Goal: Transaction & Acquisition: Purchase product/service

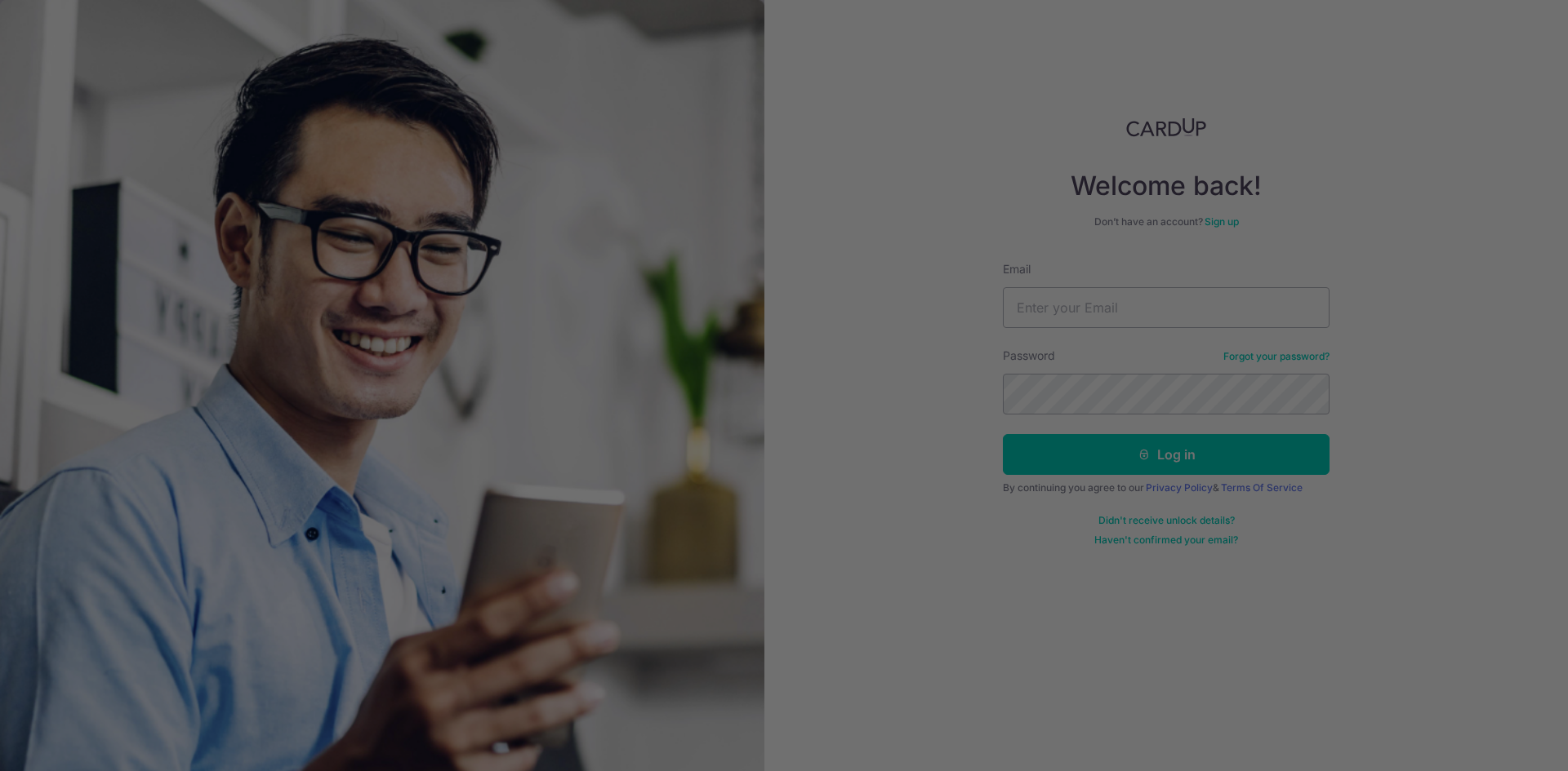
click at [1176, 263] on div at bounding box center [792, 389] width 1584 height 778
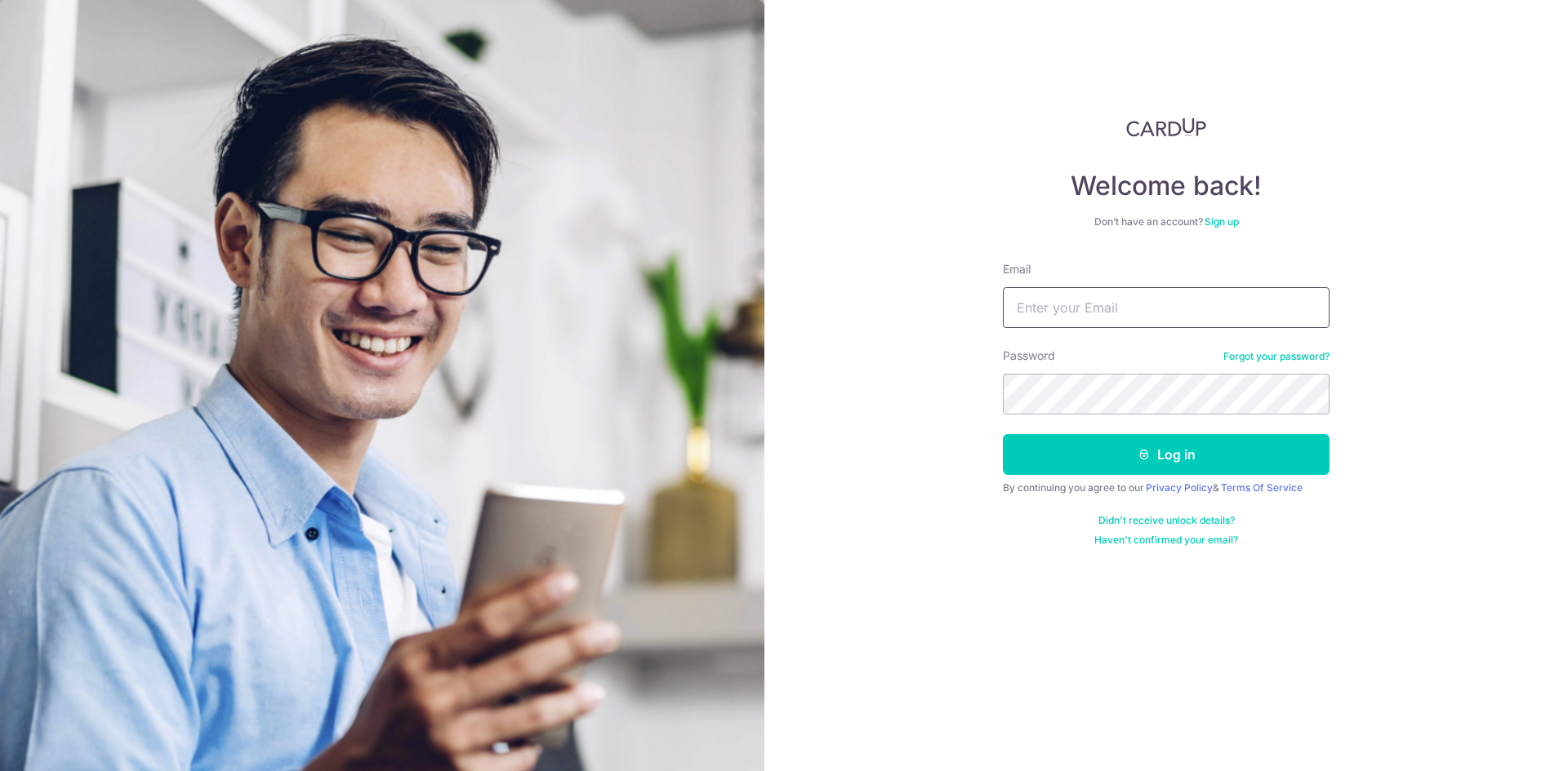
click at [1046, 314] on input "Email" at bounding box center [1166, 308] width 327 height 41
type input "chanjunyu@gmail.com"
click at [1003, 434] on button "Log in" at bounding box center [1166, 455] width 327 height 41
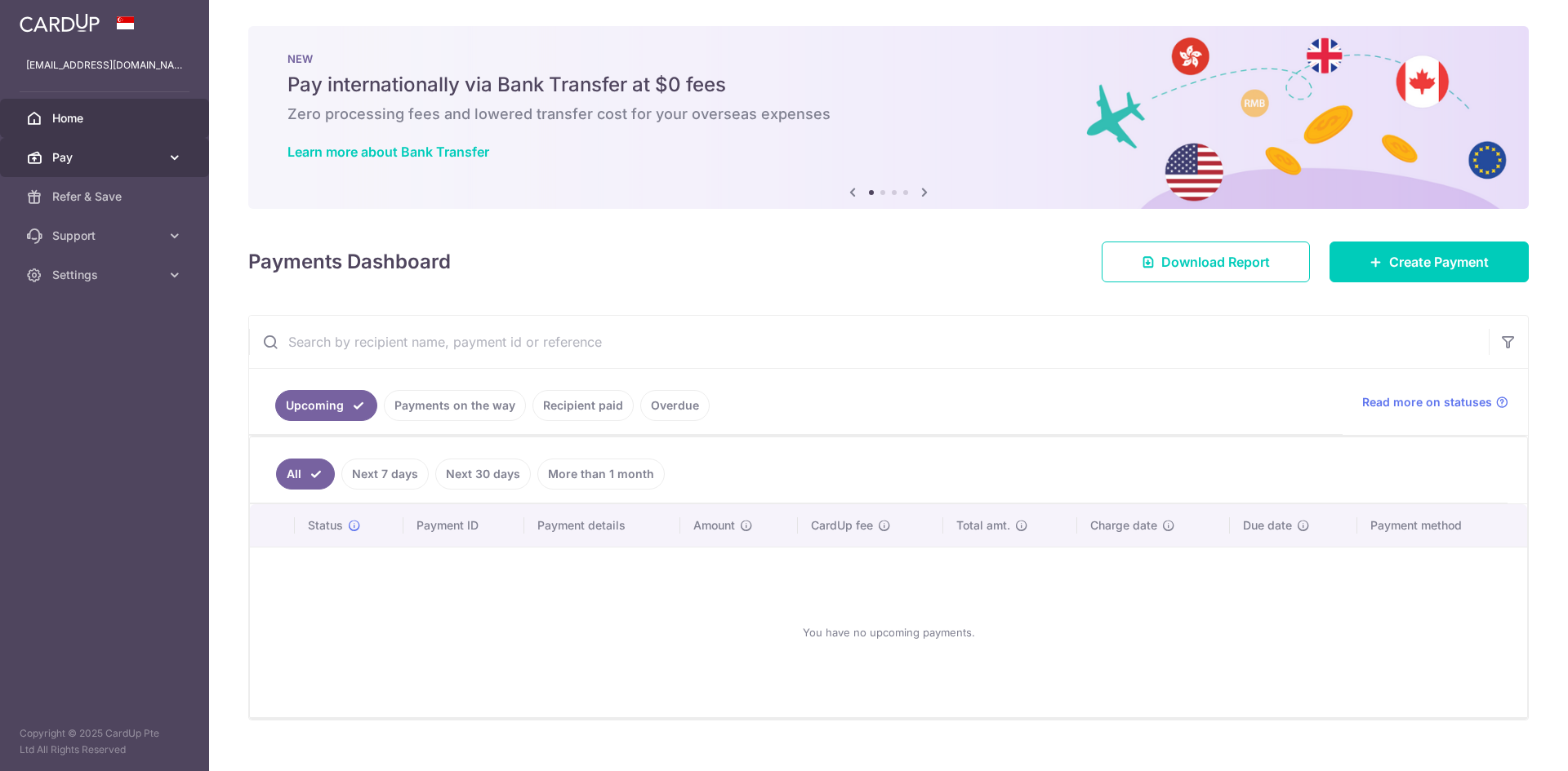
click at [123, 165] on span "Pay" at bounding box center [106, 157] width 107 height 16
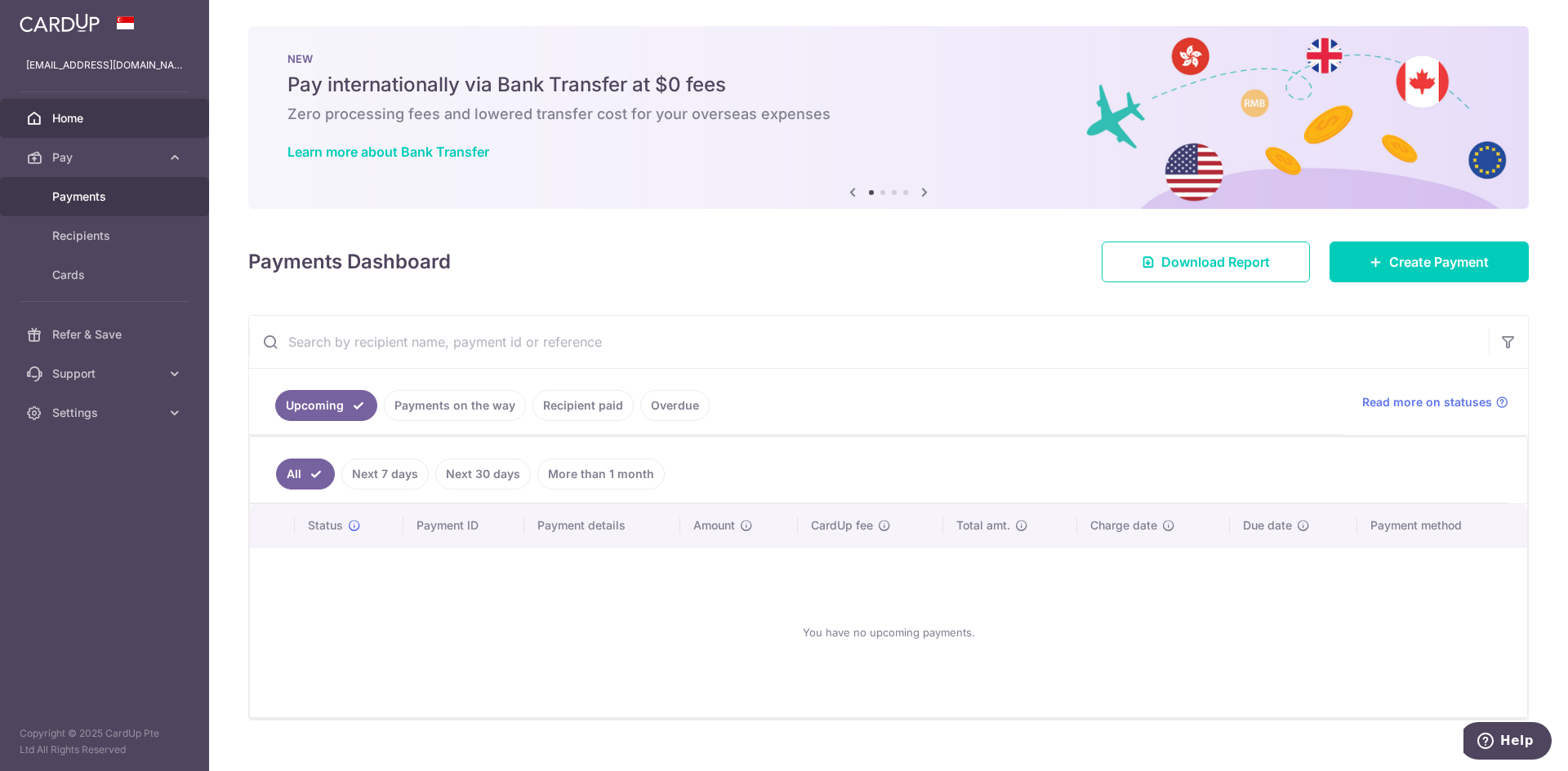
click at [128, 197] on span "Payments" at bounding box center [106, 196] width 107 height 16
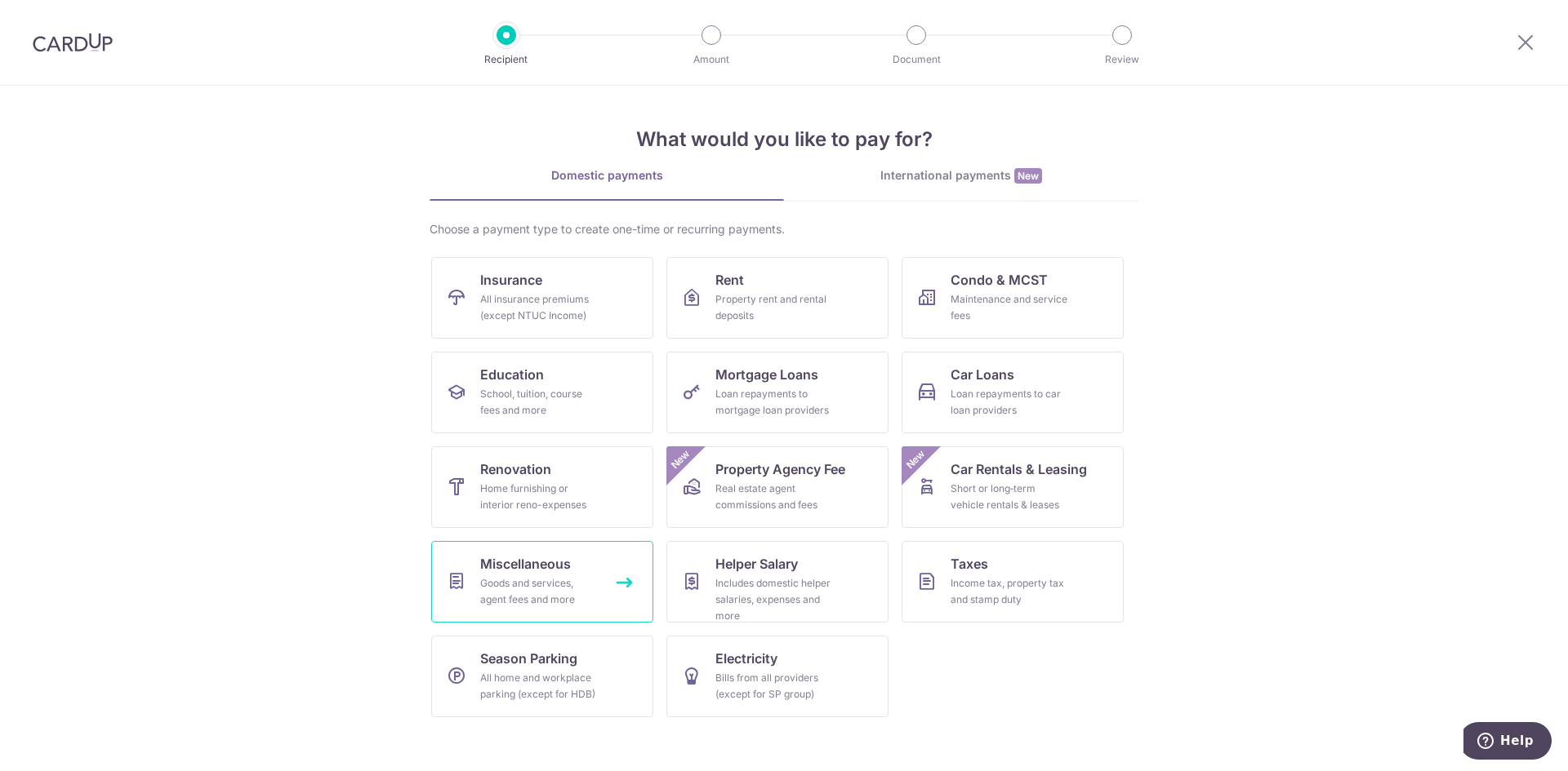
click at [584, 579] on div "Goods and services, agent fees and more" at bounding box center [539, 592] width 118 height 33
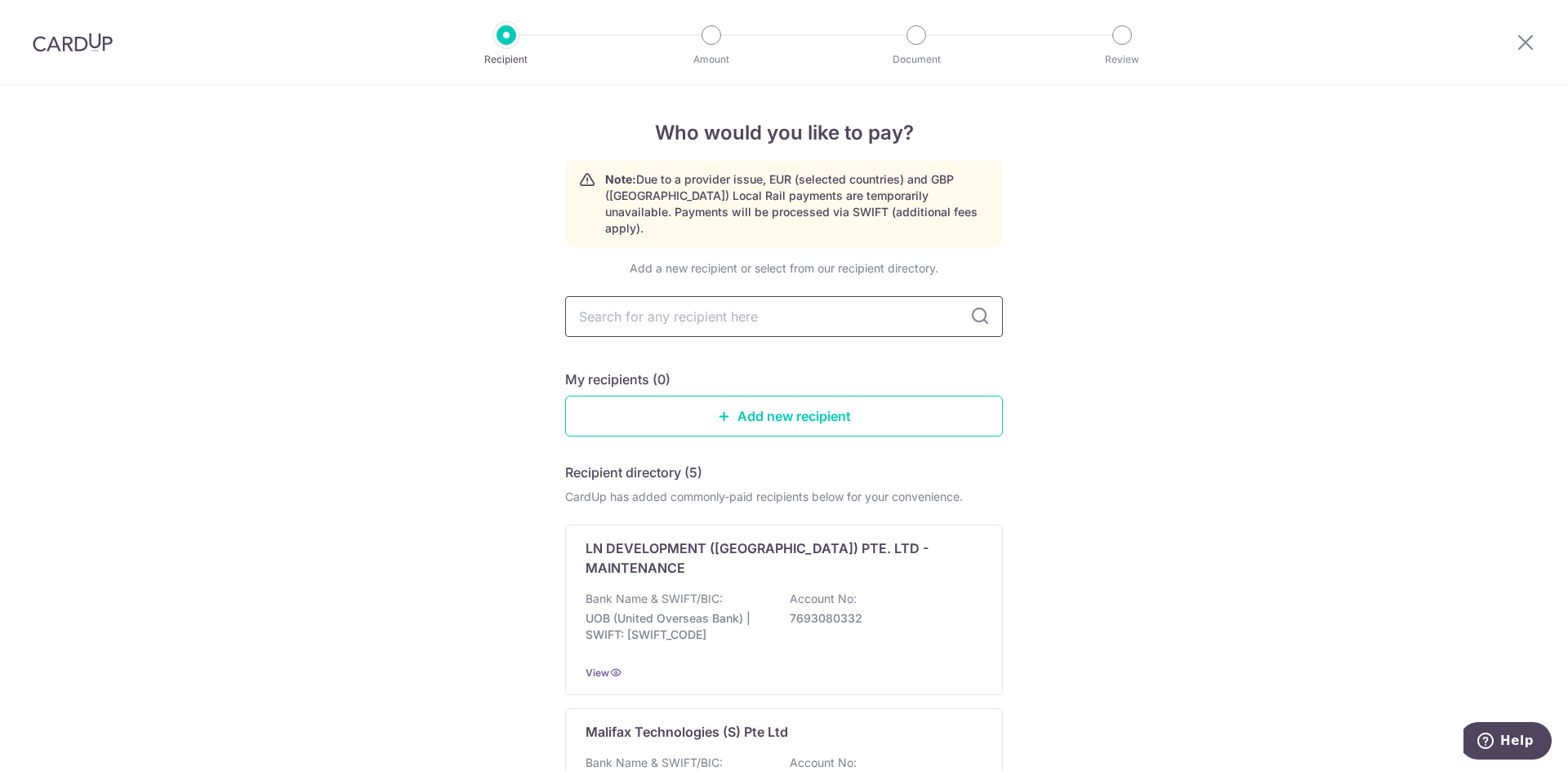
drag, startPoint x: 0, startPoint y: 0, endPoint x: 713, endPoint y: 309, distance: 777.1
click at [713, 309] on input "text" at bounding box center [784, 316] width 438 height 41
click at [789, 311] on input "text" at bounding box center [784, 316] width 438 height 41
click at [901, 408] on link "Add new recipient" at bounding box center [784, 416] width 438 height 41
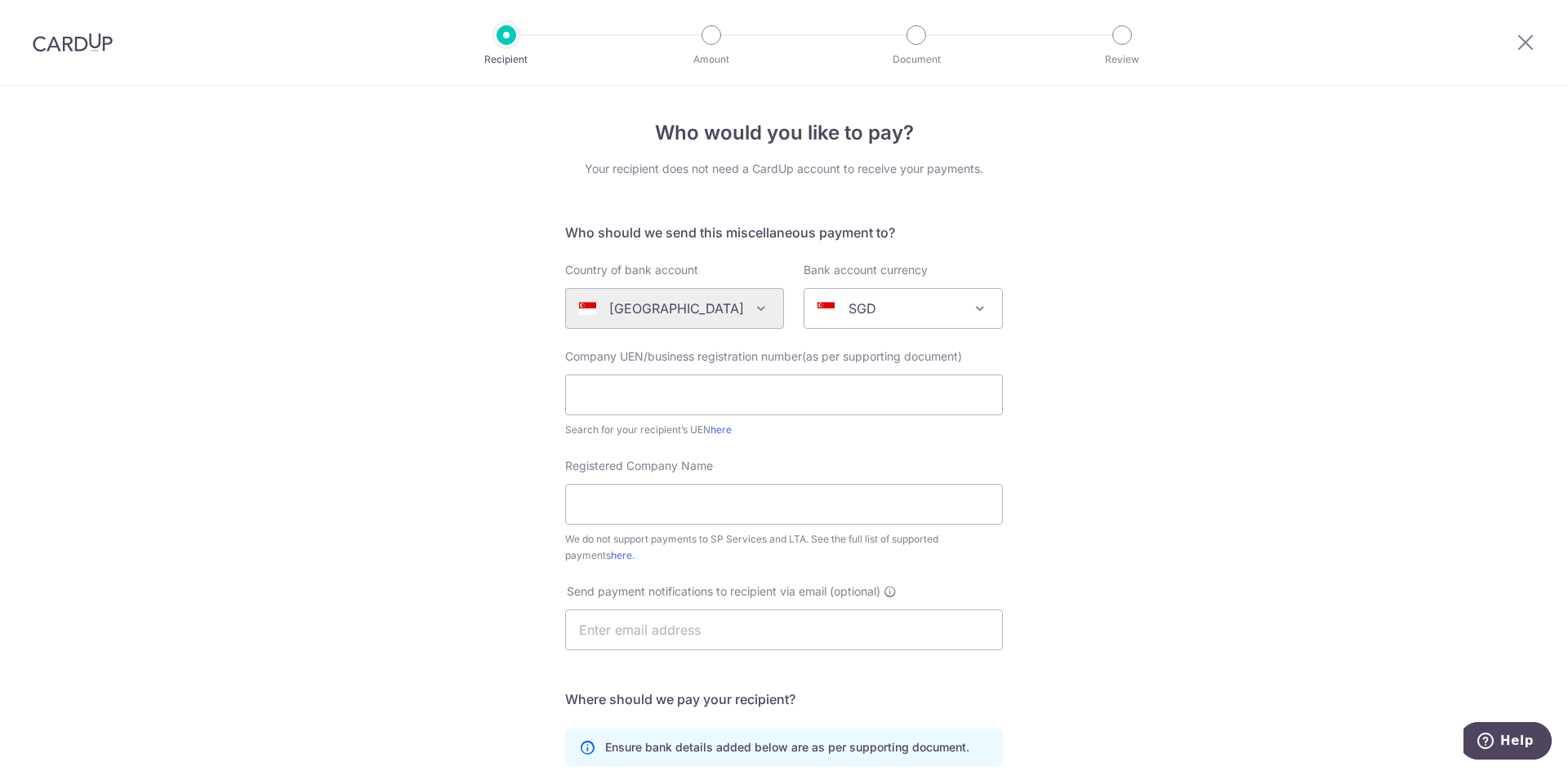
scroll to position [327, 0]
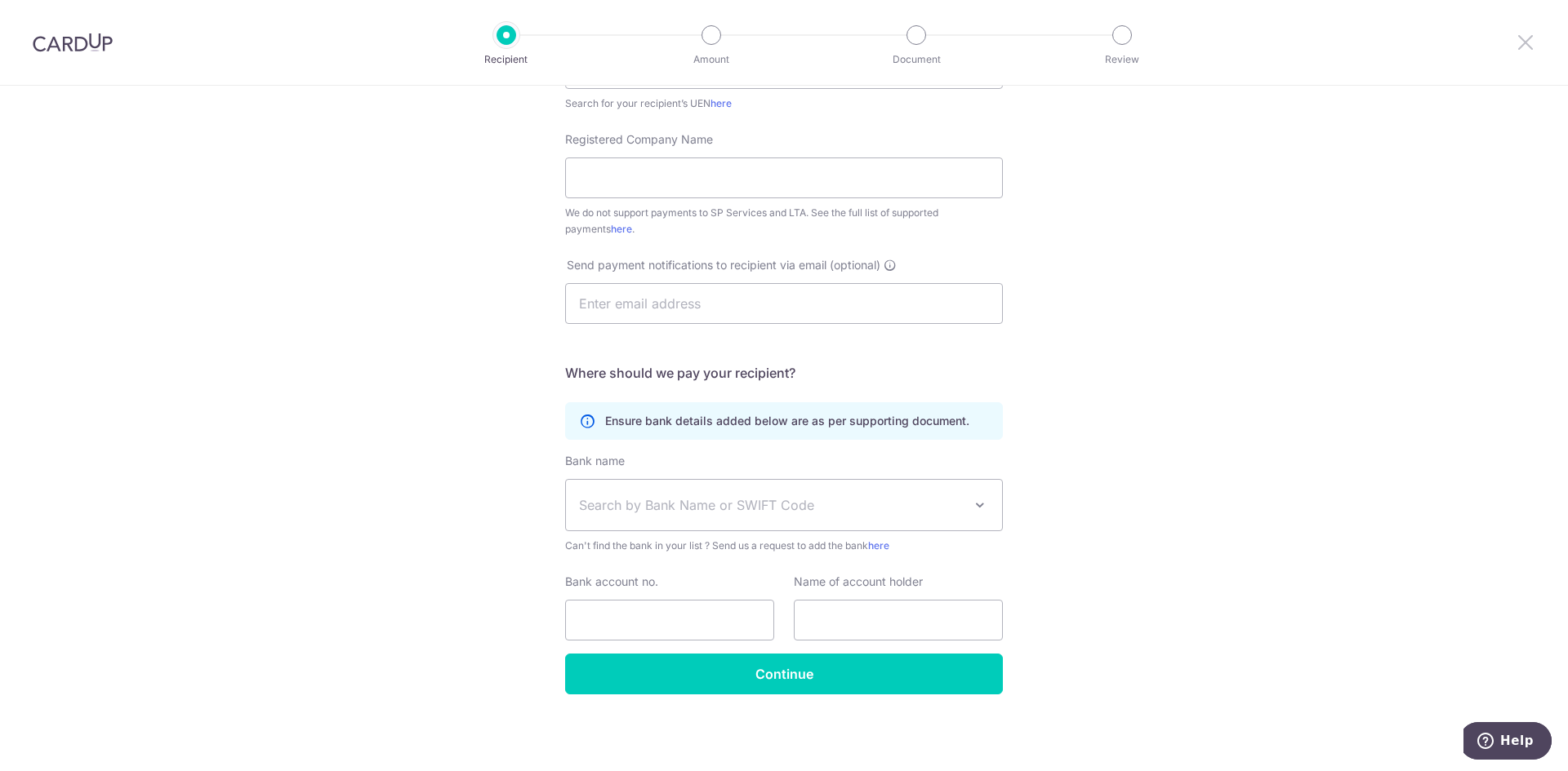
click at [1522, 42] on icon at bounding box center [1525, 42] width 20 height 21
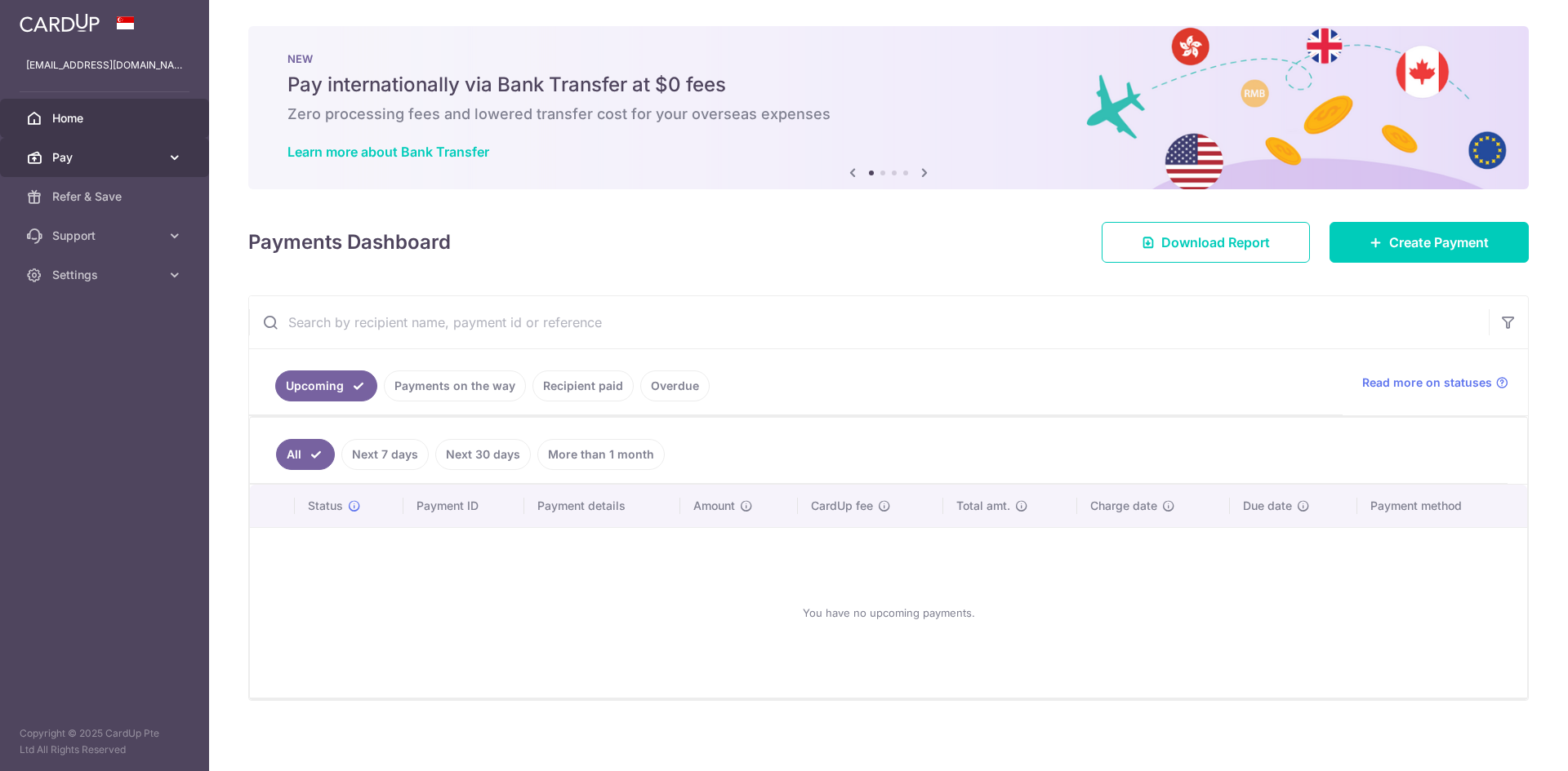
click at [92, 159] on span "Pay" at bounding box center [106, 157] width 107 height 16
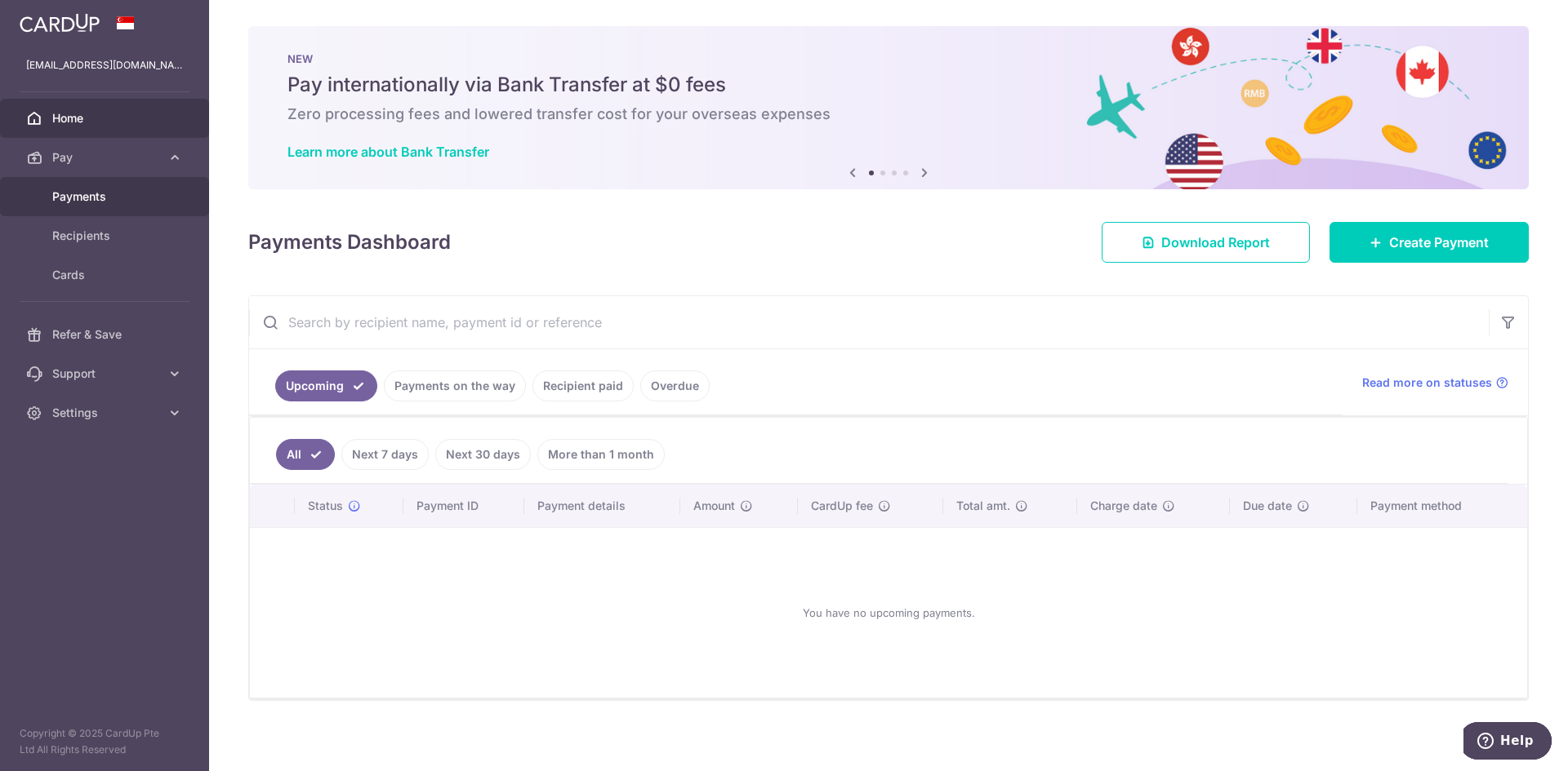
click at [92, 195] on span "Payments" at bounding box center [106, 196] width 107 height 16
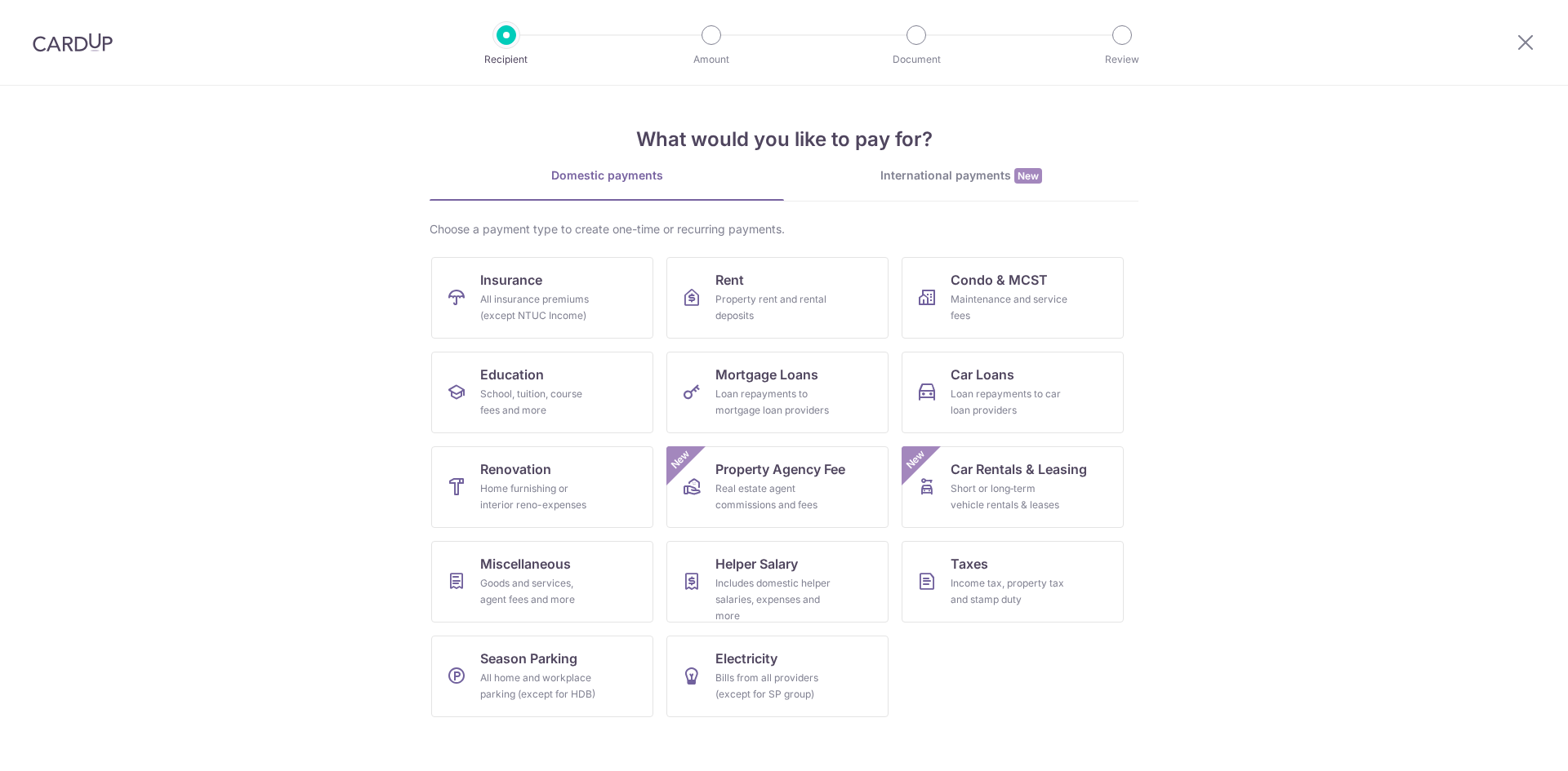
click at [531, 582] on div "Goods and services, agent fees and more" at bounding box center [539, 592] width 118 height 33
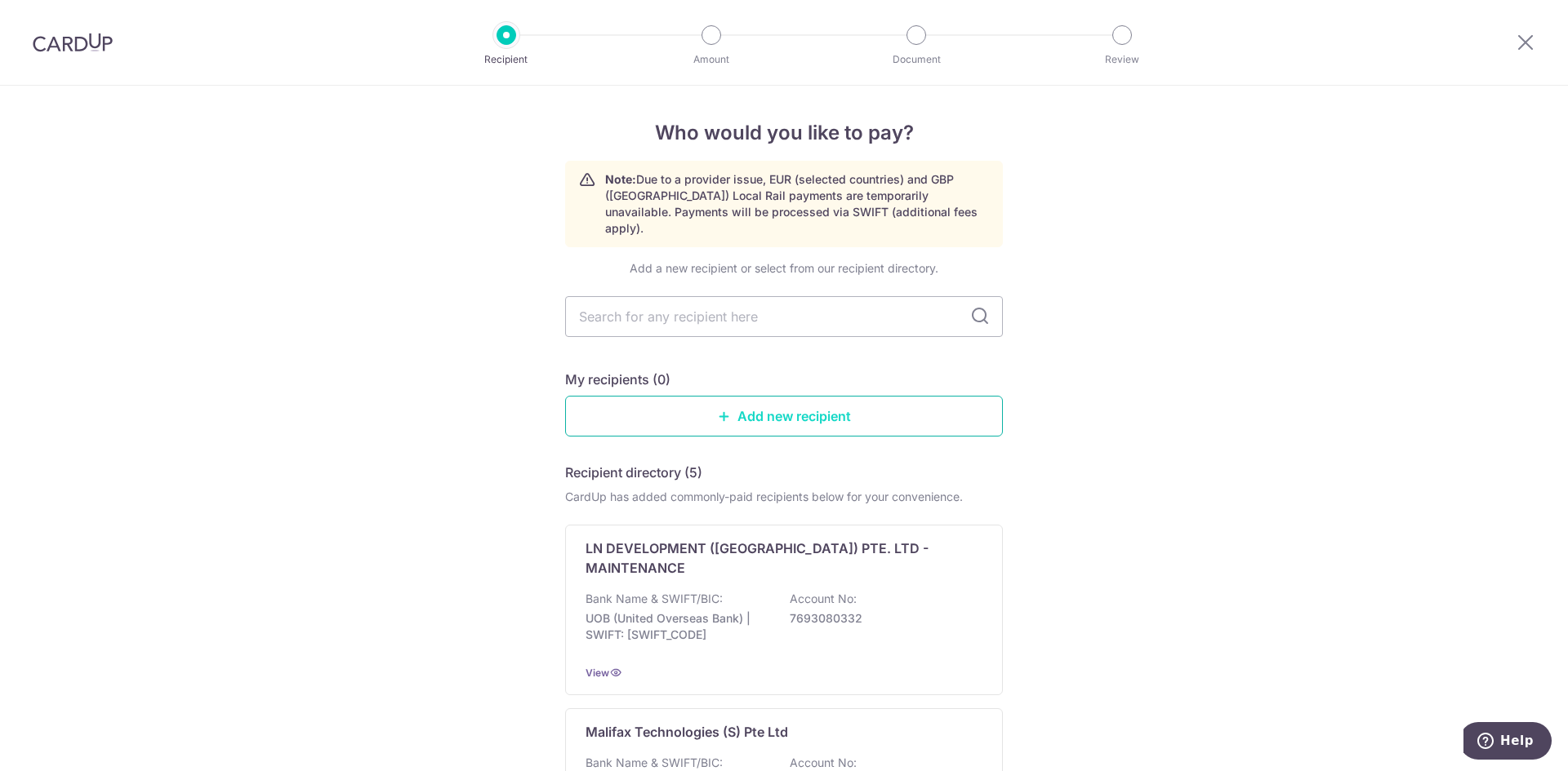
click at [744, 404] on link "Add new recipient" at bounding box center [784, 416] width 438 height 41
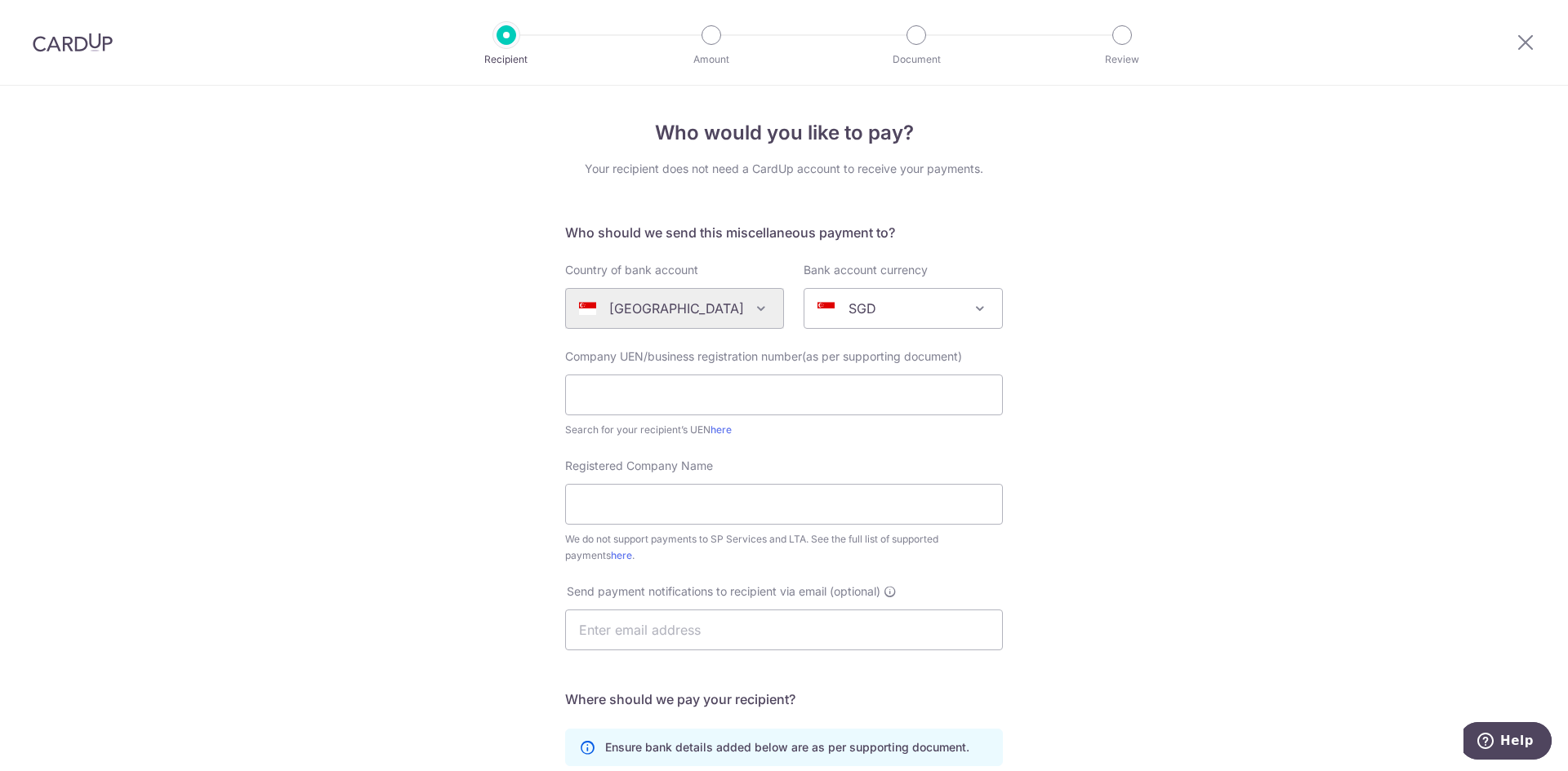
click at [727, 316] on div "[GEOGRAPHIC_DATA] [GEOGRAPHIC_DATA] [GEOGRAPHIC_DATA] [GEOGRAPHIC_DATA] [GEOGRA…" at bounding box center [674, 309] width 219 height 41
click at [765, 315] on div "[GEOGRAPHIC_DATA] [GEOGRAPHIC_DATA] [GEOGRAPHIC_DATA] [GEOGRAPHIC_DATA] [GEOGRA…" at bounding box center [674, 309] width 219 height 41
click at [826, 299] on div "SGD" at bounding box center [890, 308] width 146 height 20
click at [849, 304] on p "SGD" at bounding box center [863, 308] width 28 height 20
click at [746, 302] on div "Algeria Andorra Angola Anguilla Argentina Armenia Aruba Australia Austria Azerb…" at bounding box center [674, 309] width 219 height 41
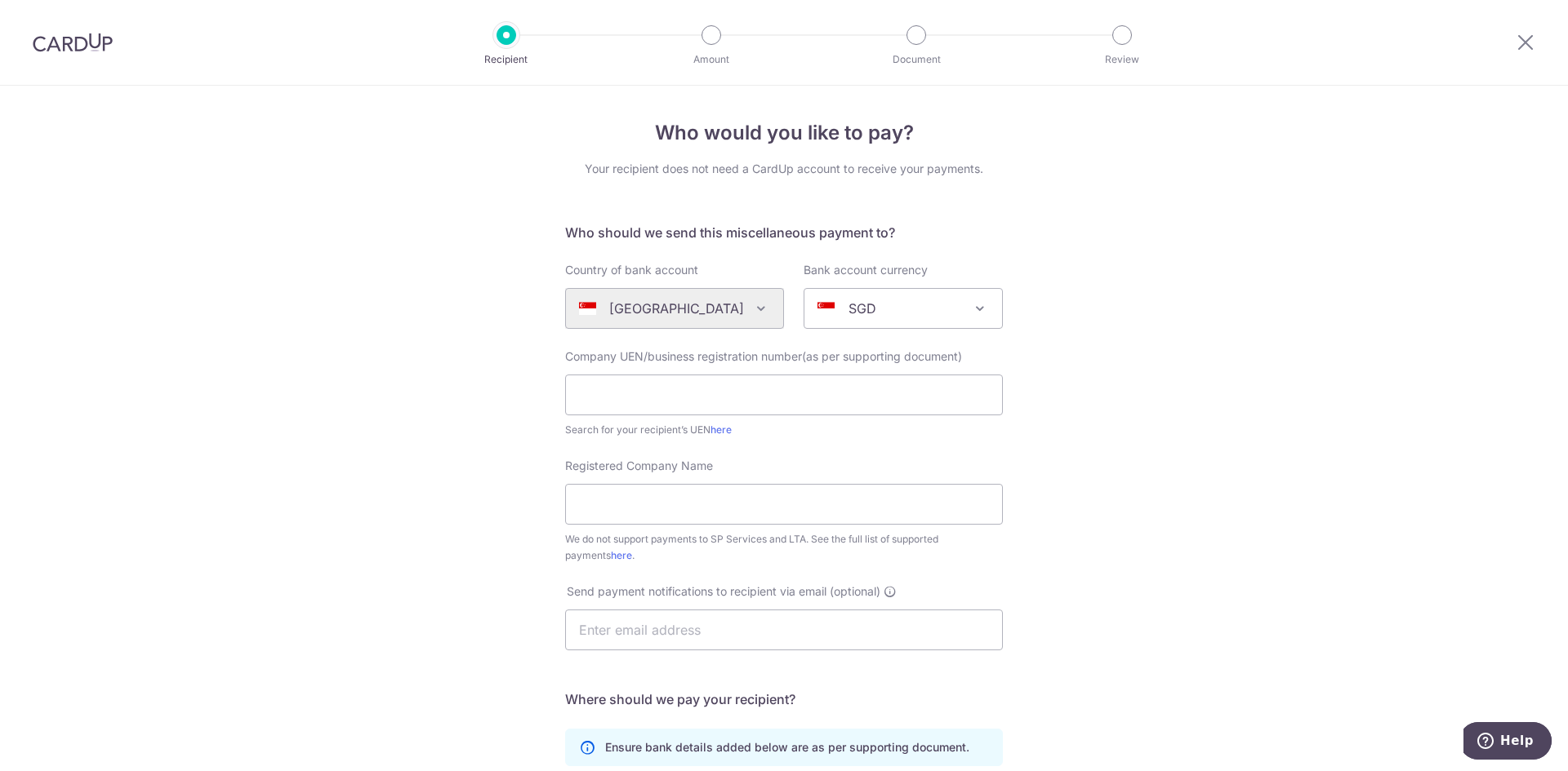
click at [719, 308] on div "Algeria Andorra Angola Anguilla Argentina Armenia Aruba Australia Austria Azerb…" at bounding box center [674, 309] width 219 height 41
click at [736, 307] on div "Algeria Andorra Angola Anguilla Argentina Armenia Aruba Australia Austria Azerb…" at bounding box center [674, 309] width 219 height 41
click at [973, 321] on span "SGD" at bounding box center [903, 309] width 198 height 39
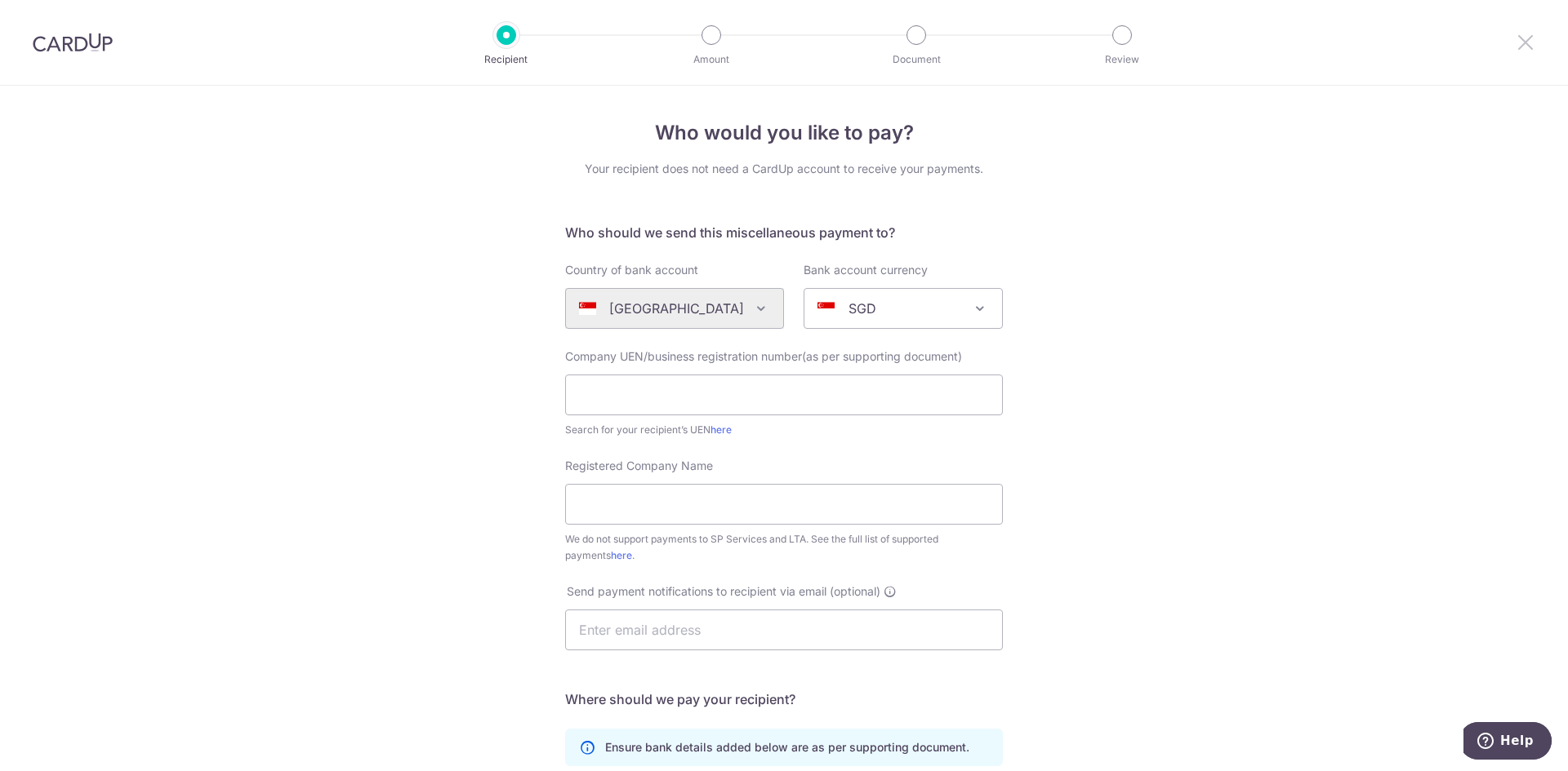
click at [1534, 48] on icon at bounding box center [1525, 42] width 20 height 21
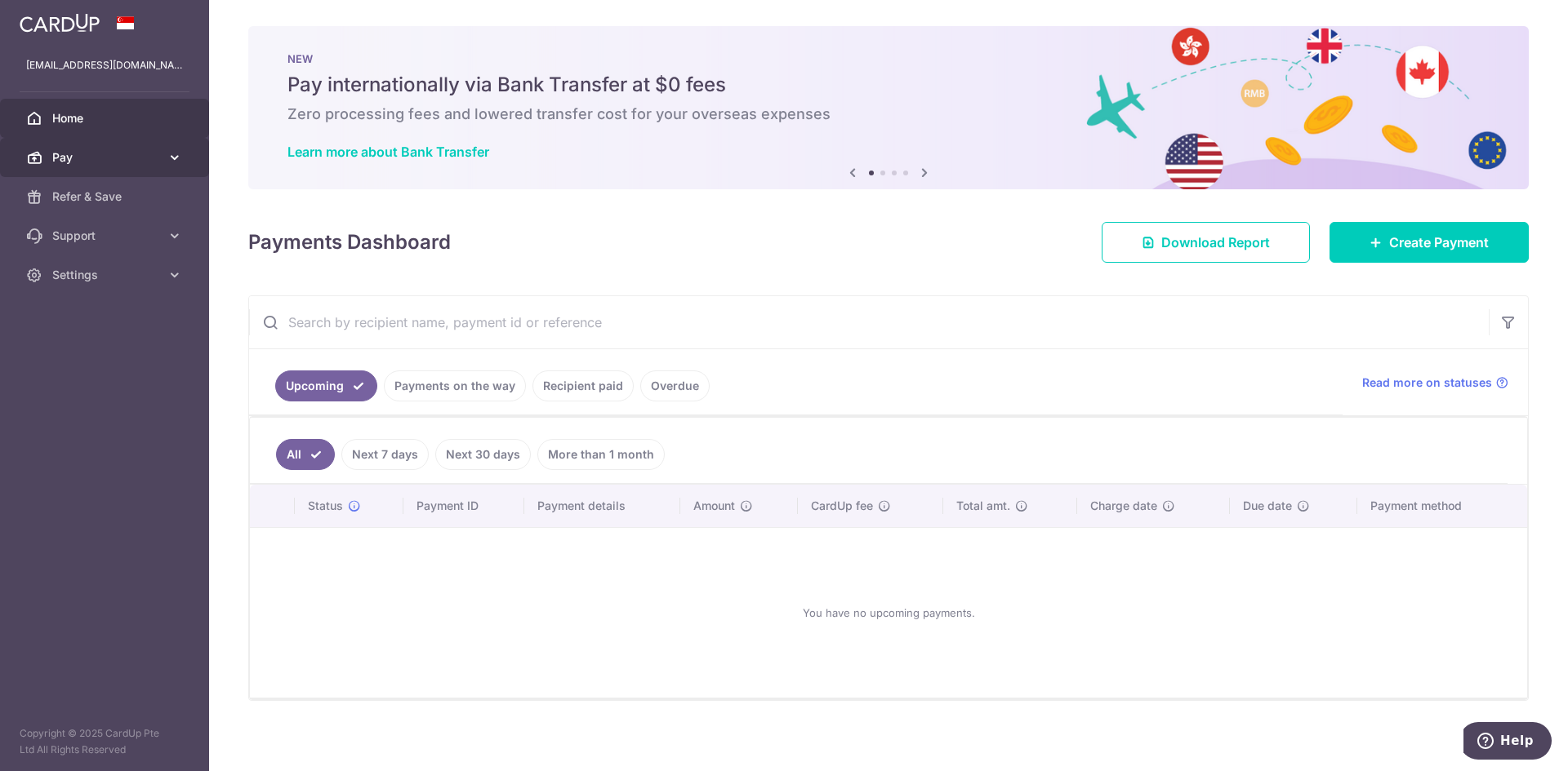
click at [124, 166] on link "Pay" at bounding box center [105, 158] width 209 height 39
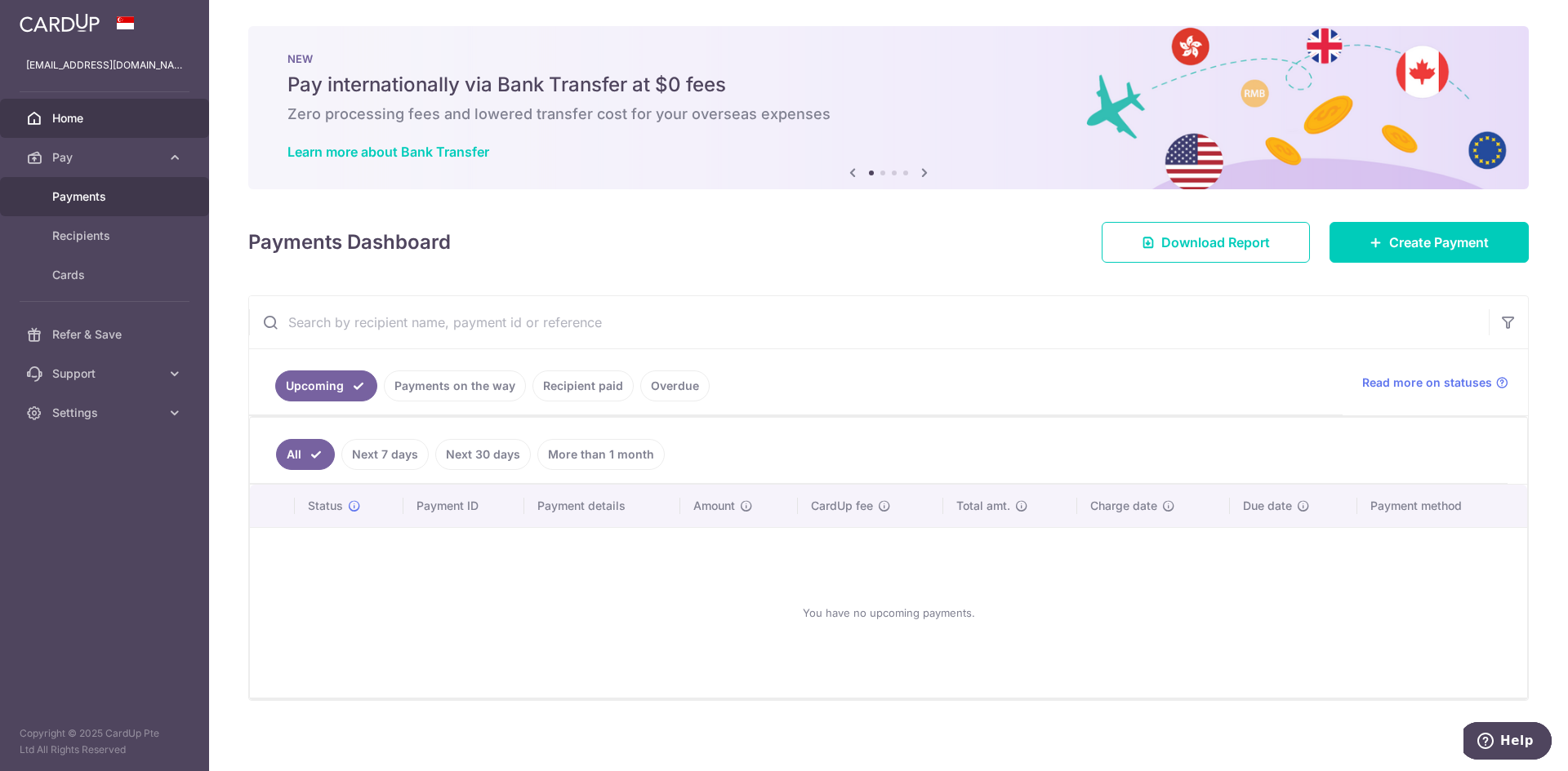
click at [120, 198] on span "Payments" at bounding box center [106, 196] width 107 height 16
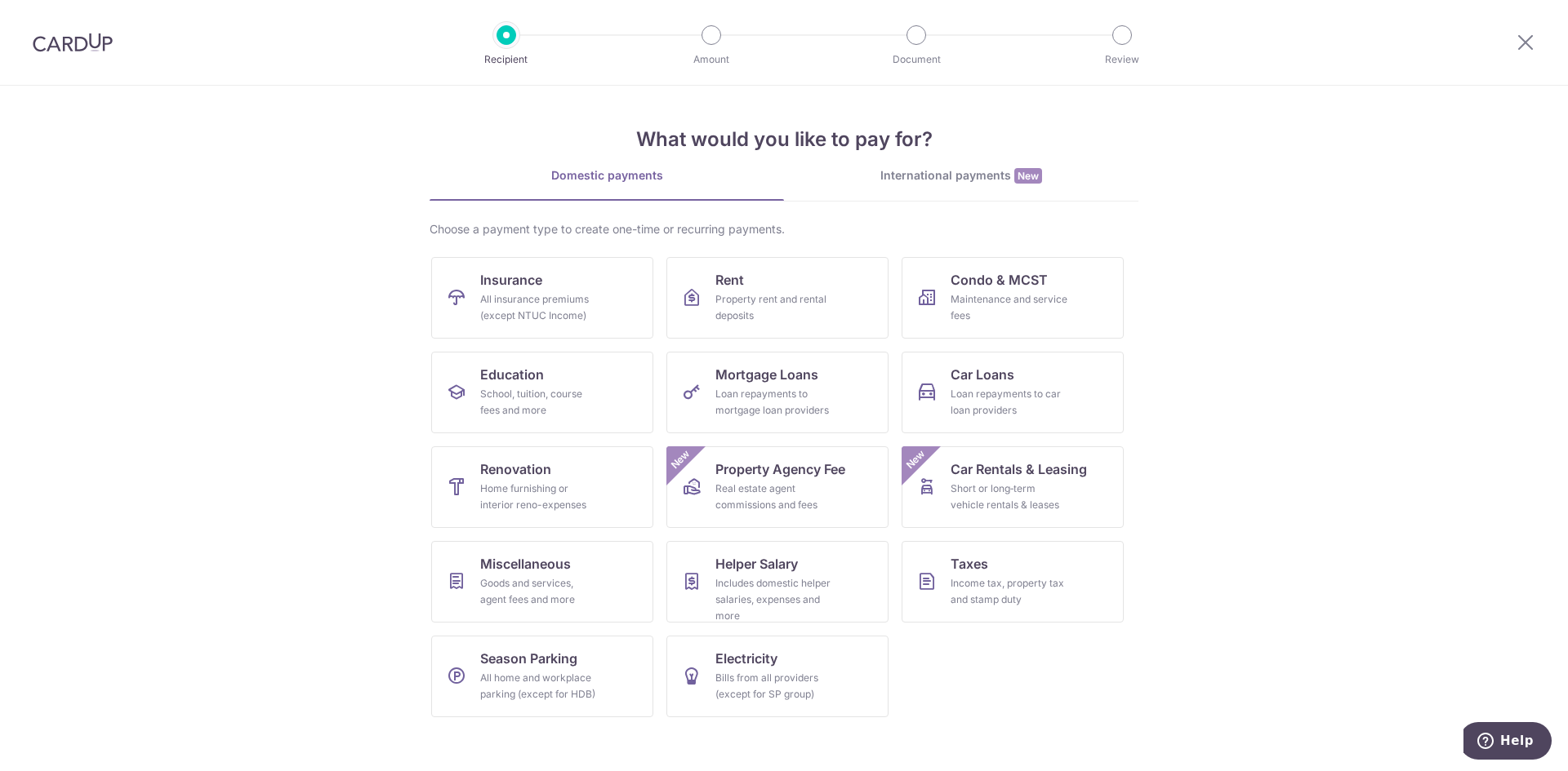
click at [925, 191] on link "International payments New" at bounding box center [962, 184] width 355 height 34
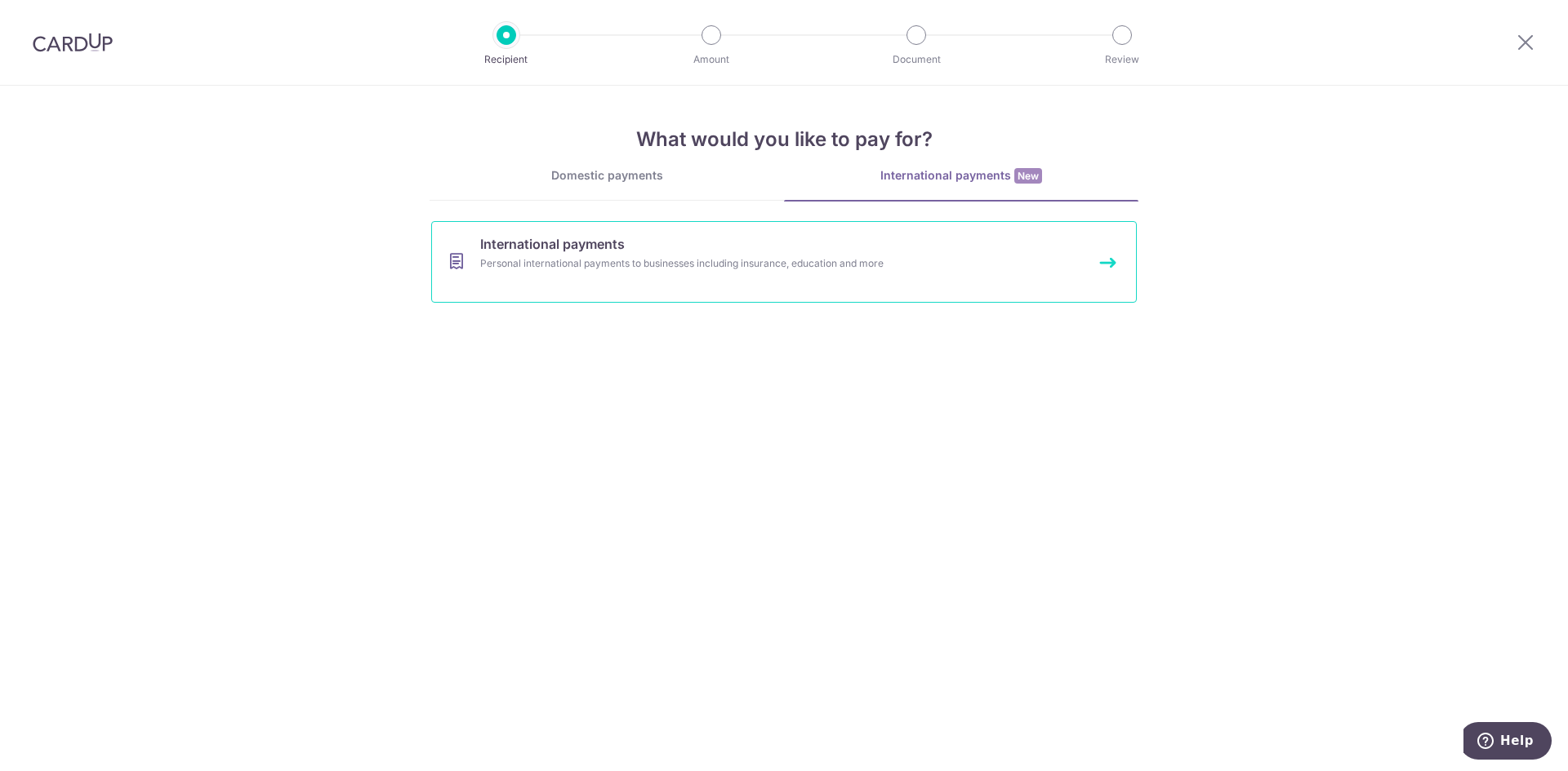
click at [586, 270] on div "Personal international payments to businesses including insurance, education an…" at bounding box center [762, 263] width 564 height 16
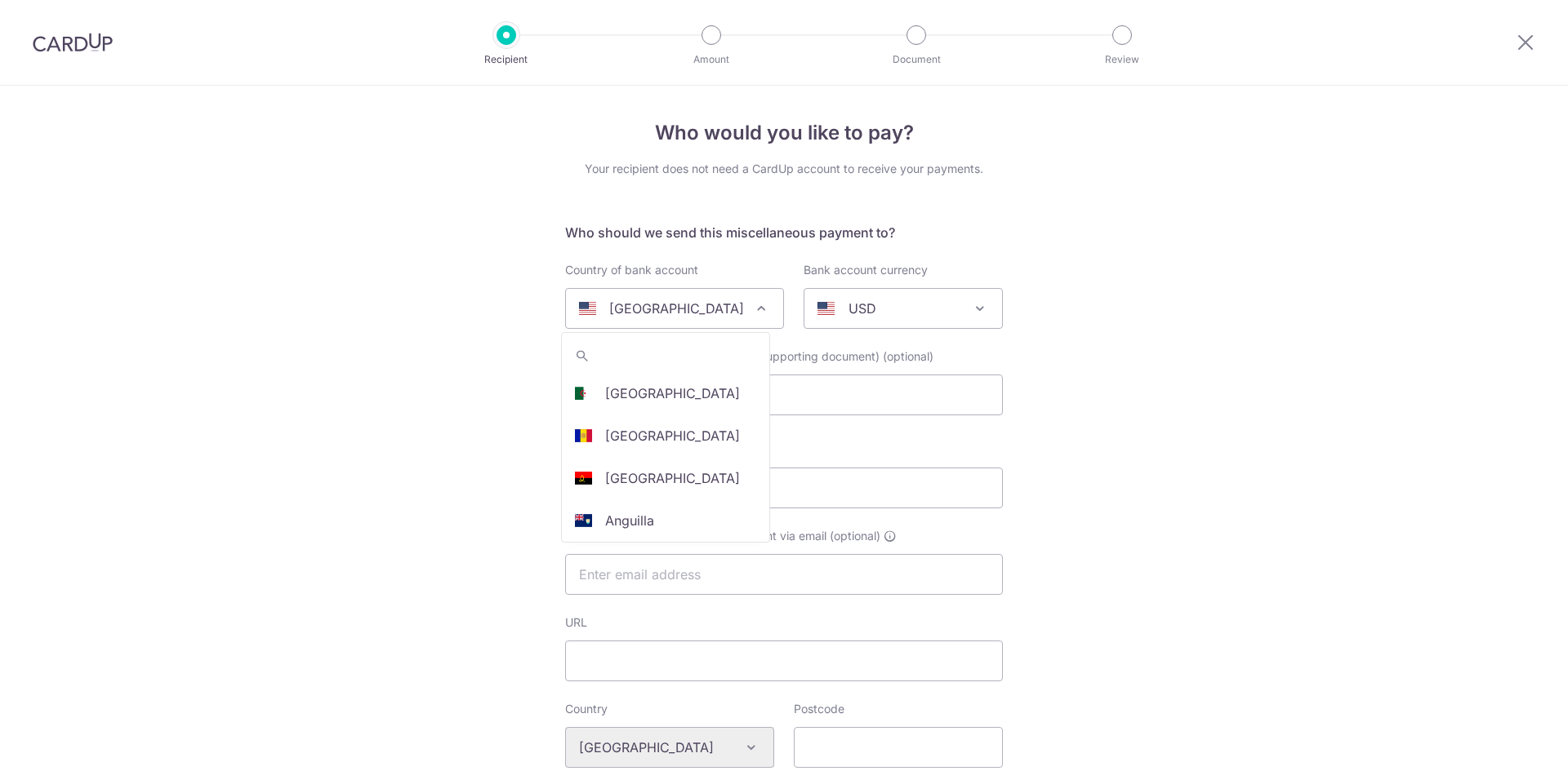
select select
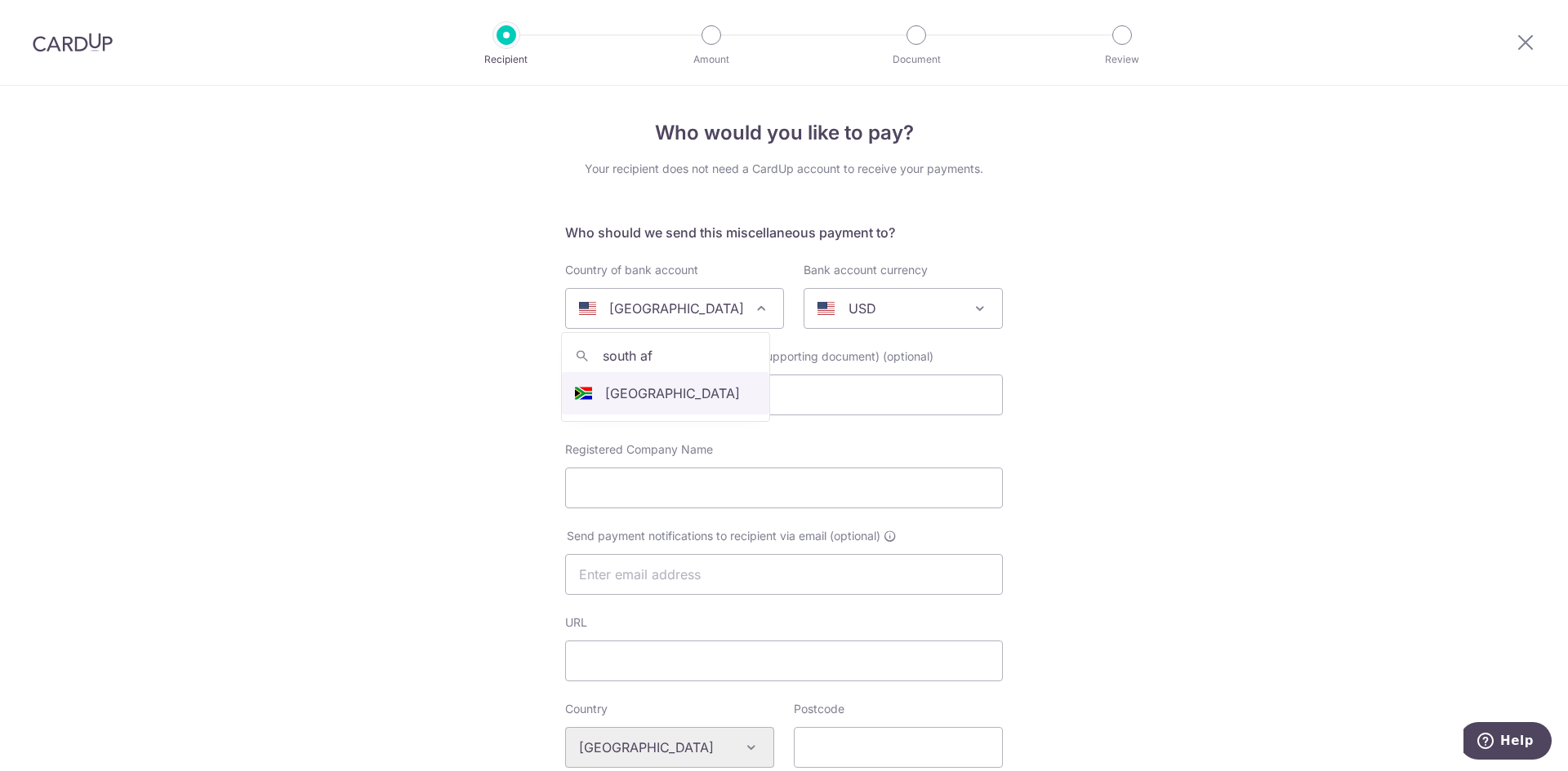
type input "south af"
select select "247"
select select "[GEOGRAPHIC_DATA]"
select select
click at [842, 318] on span "AUD" at bounding box center [903, 309] width 198 height 39
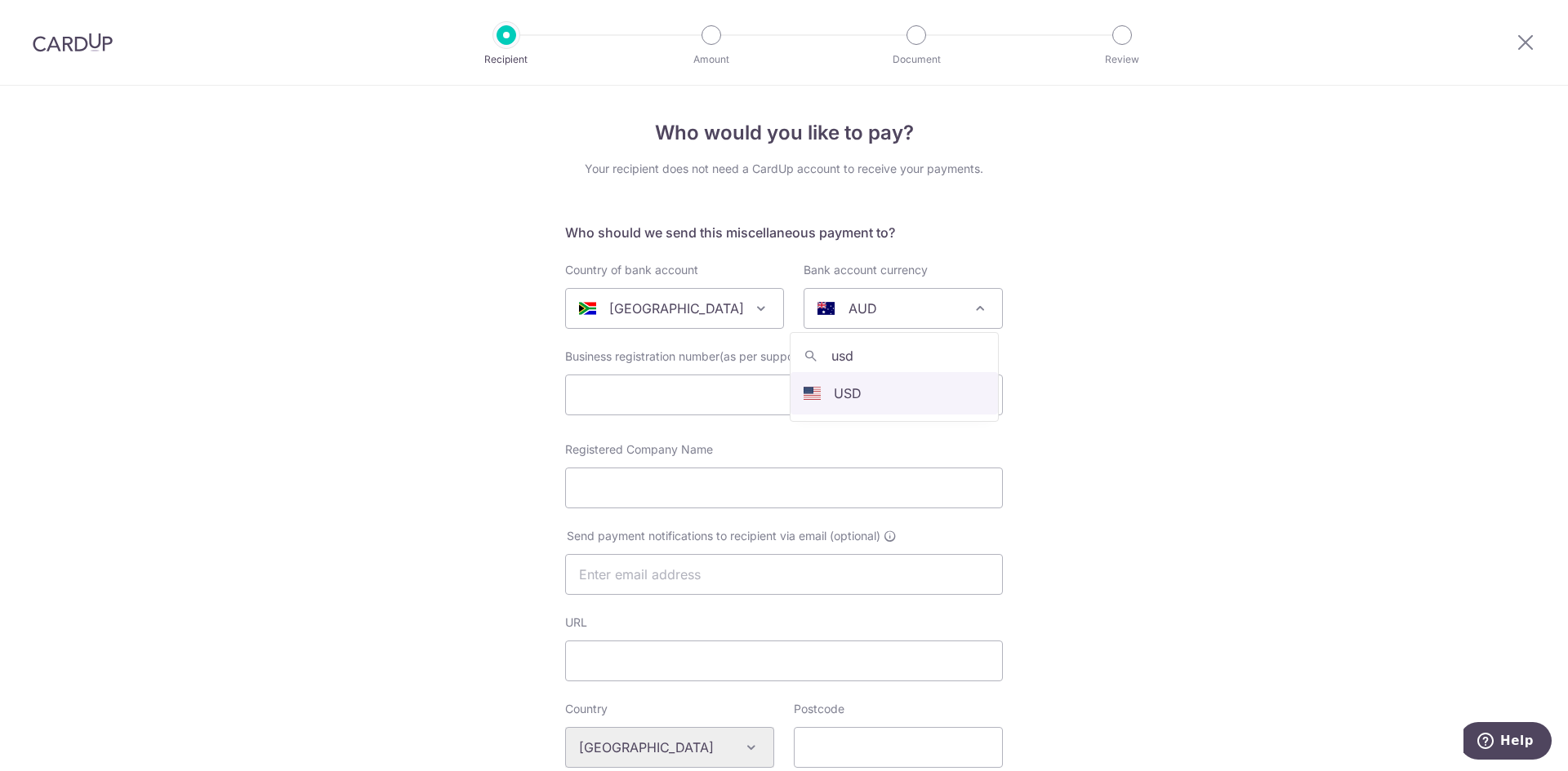
type input "usd"
click at [719, 407] on input "text" at bounding box center [784, 395] width 438 height 41
click at [687, 571] on input "text" at bounding box center [784, 575] width 438 height 41
type input "[EMAIL_ADDRESS][DOMAIN_NAME]"
click at [1081, 548] on div "Who would you like to pay? Your recipient does not need a CardUp account to rec…" at bounding box center [784, 770] width 1568 height 1369
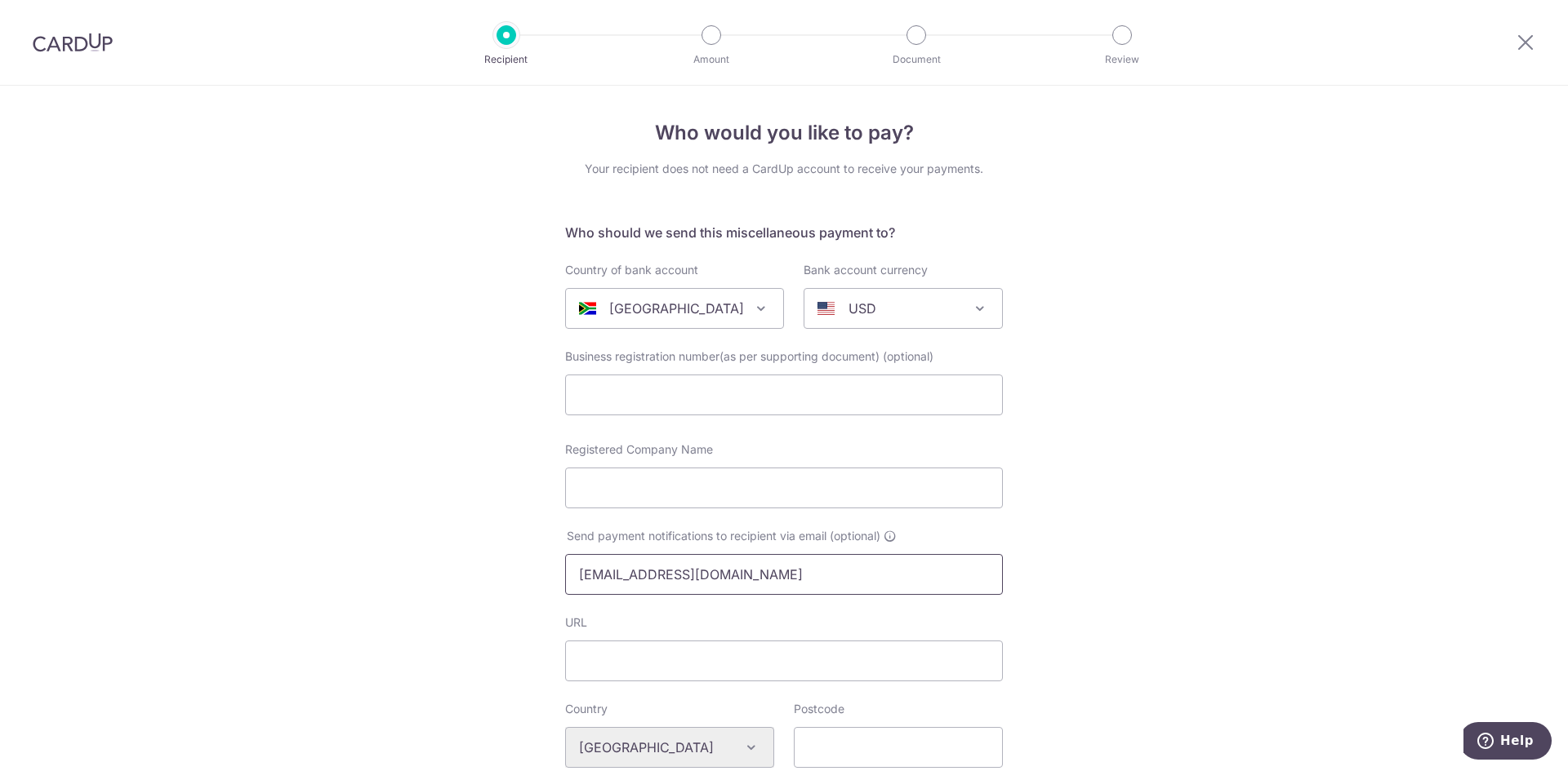
scroll to position [81, 0]
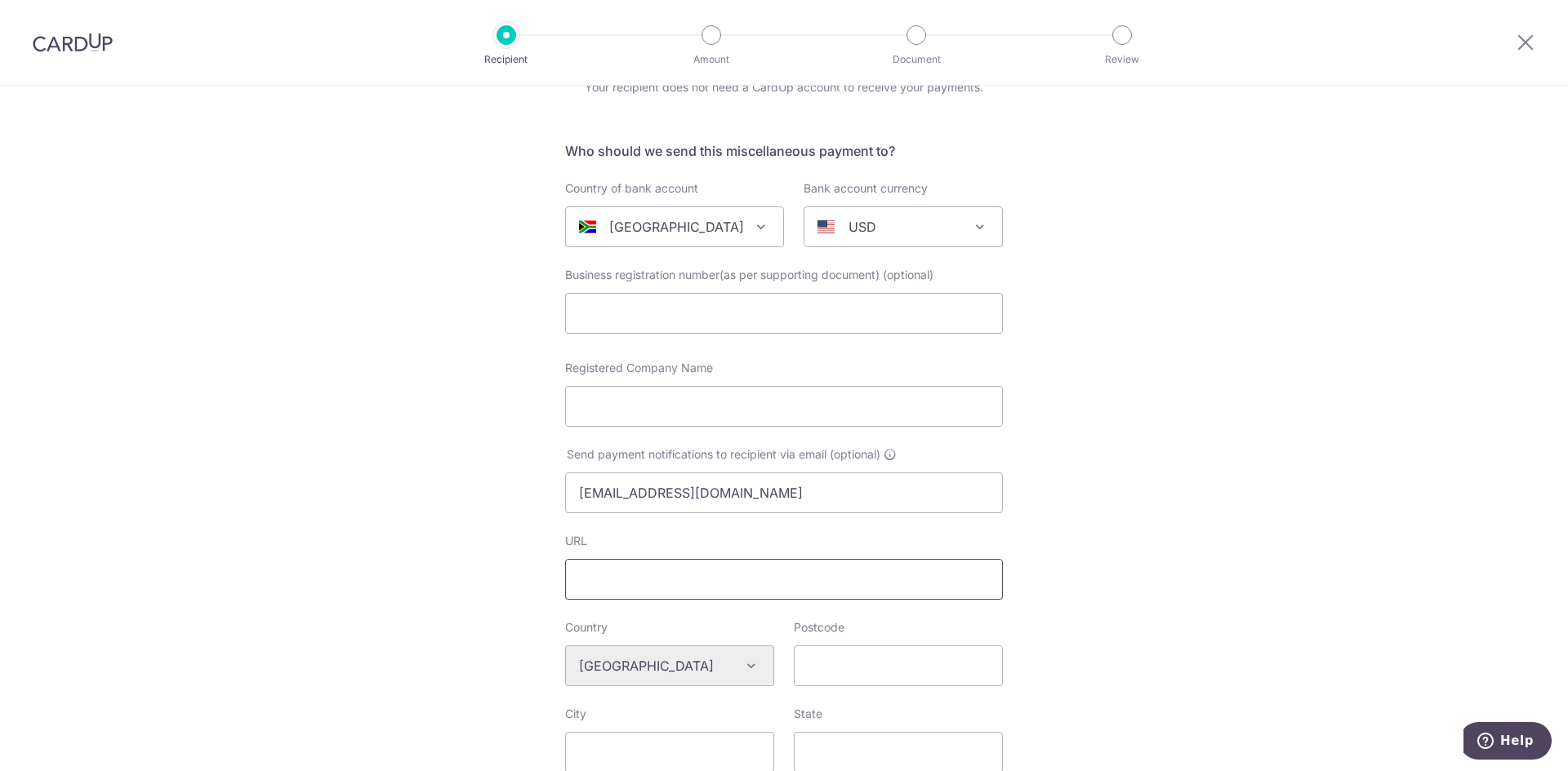
click at [716, 586] on input "URL" at bounding box center [784, 580] width 438 height 41
click at [683, 423] on input "Registered Company Name" at bounding box center [784, 407] width 438 height 41
type input "JOINING SAFARIS LTD OPERATIONS"
click at [658, 573] on input "URL" at bounding box center [784, 580] width 438 height 41
click at [991, 537] on div "URL" at bounding box center [784, 567] width 438 height 67
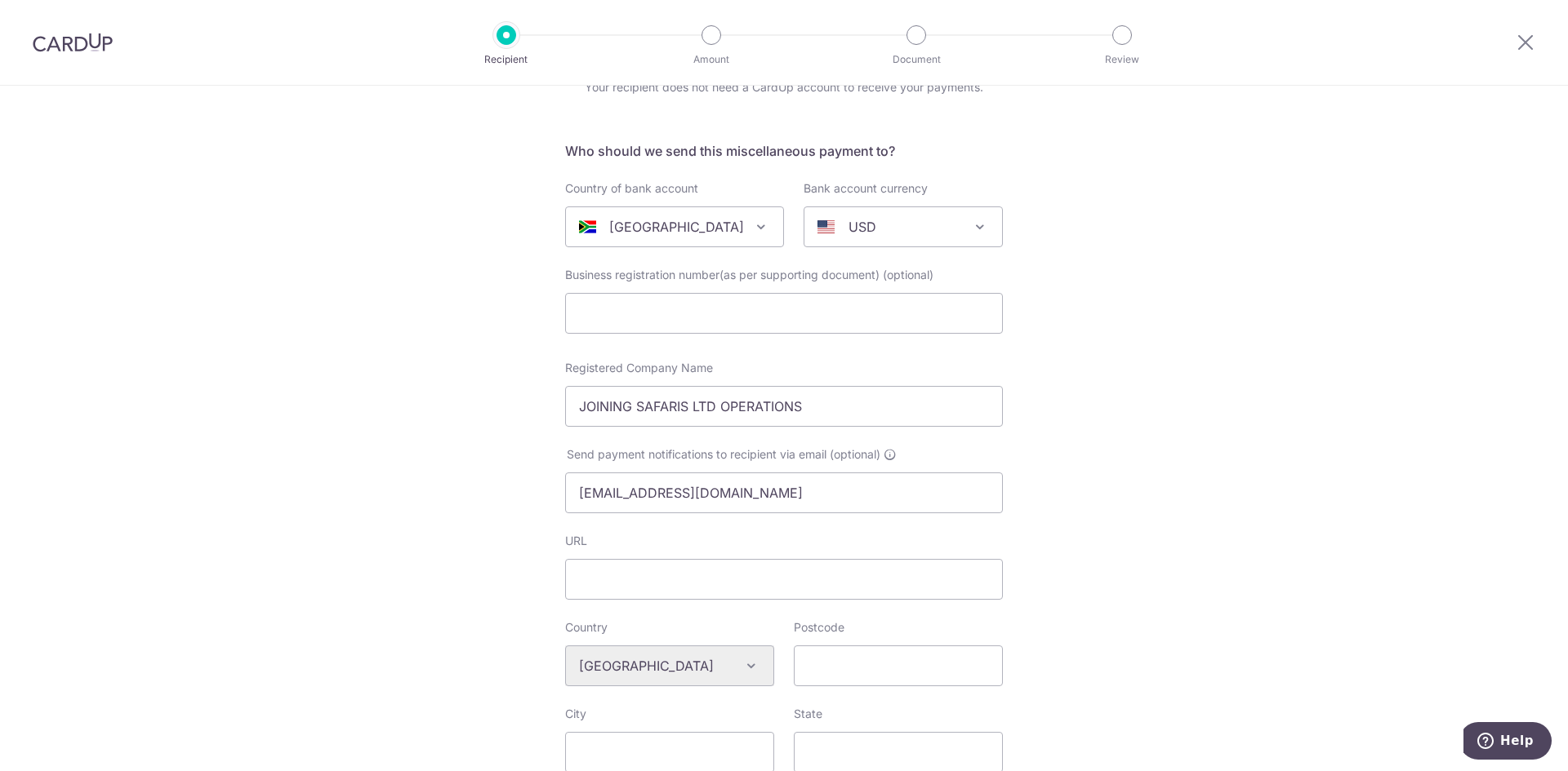
scroll to position [163, 0]
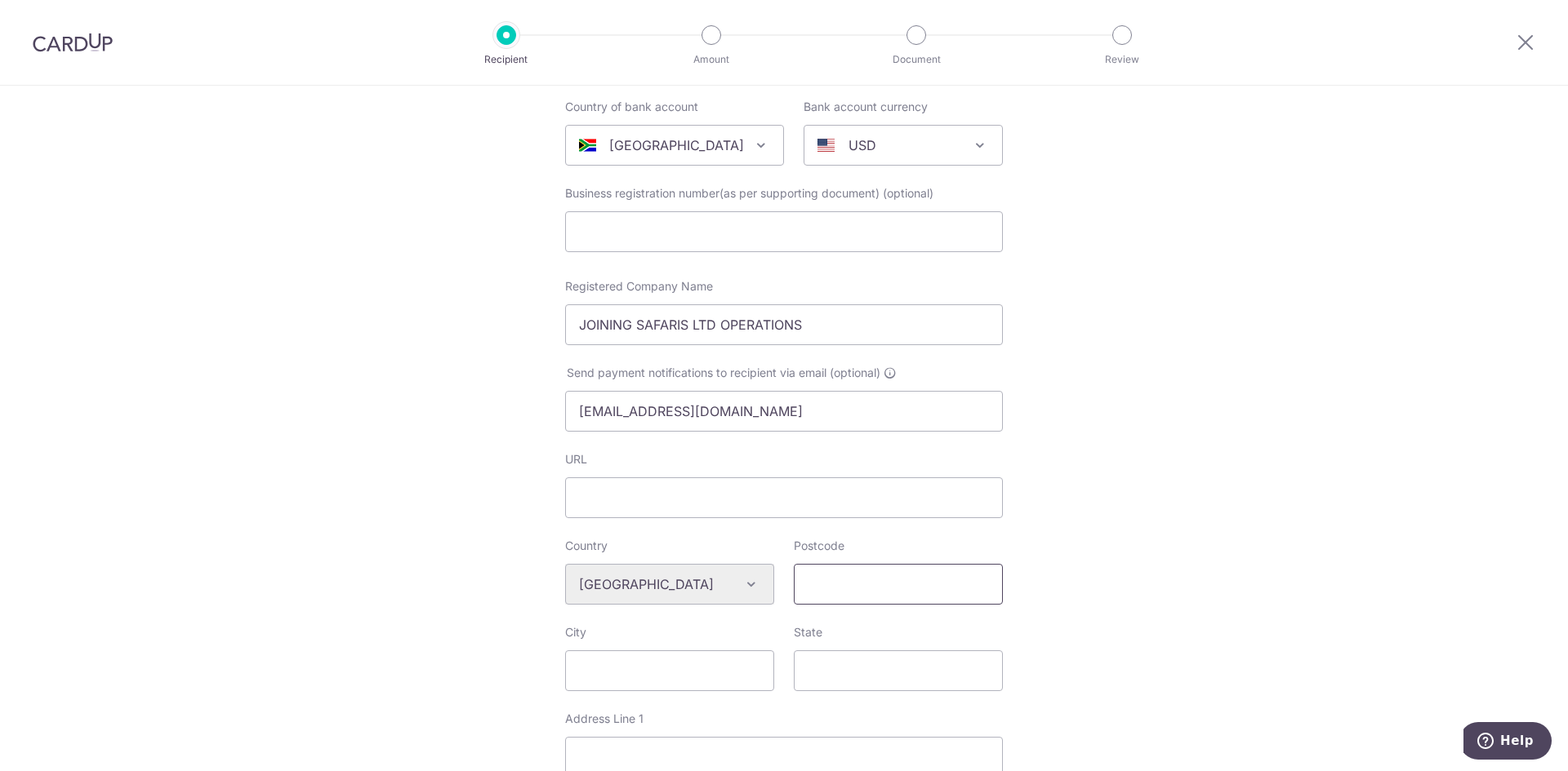
click at [841, 582] on input "Postcode" at bounding box center [898, 584] width 209 height 41
click at [1160, 527] on div "Who would you like to pay? Your recipient does not need a CardUp account to rec…" at bounding box center [784, 607] width 1568 height 1369
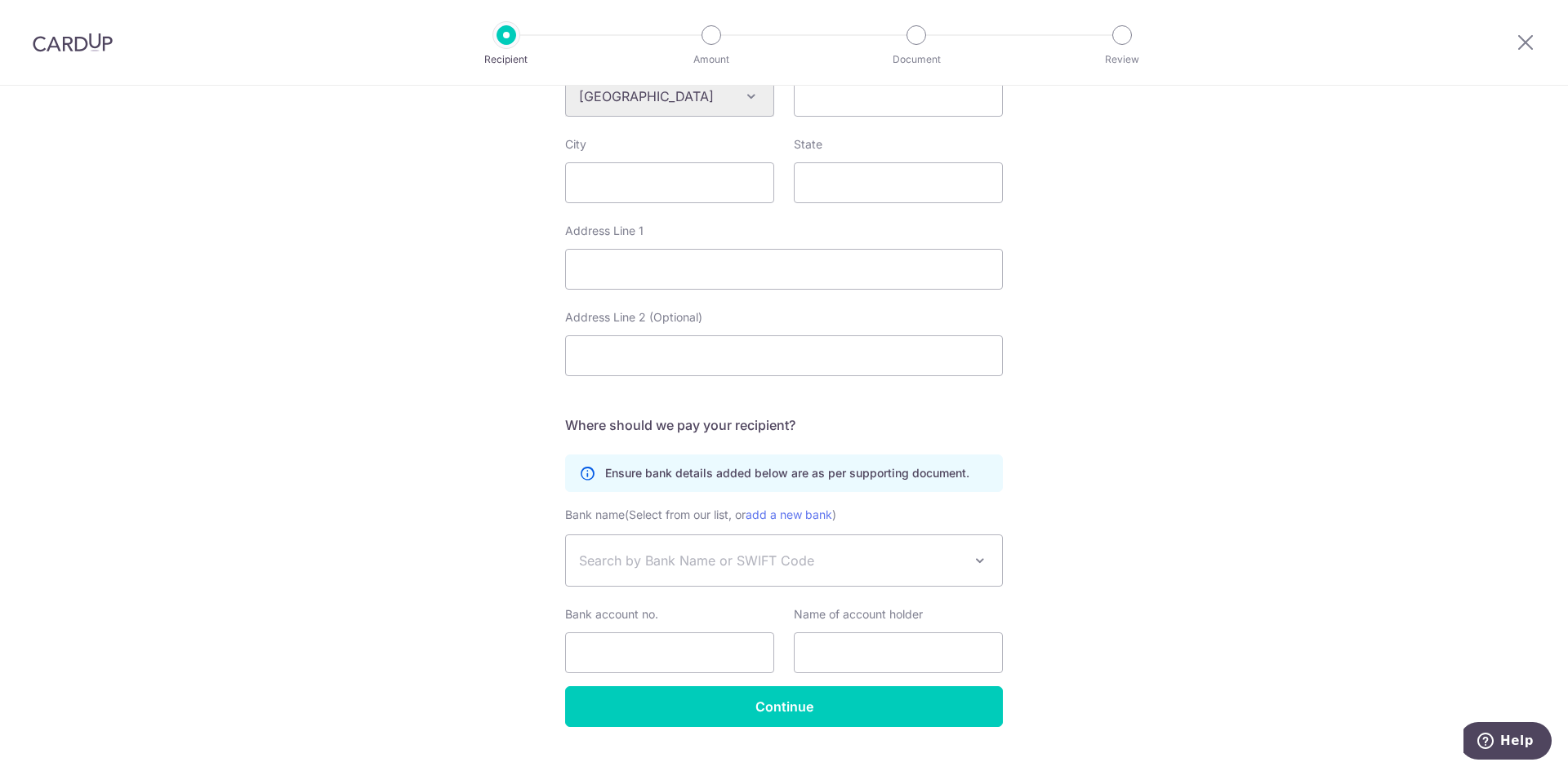
scroll to position [684, 0]
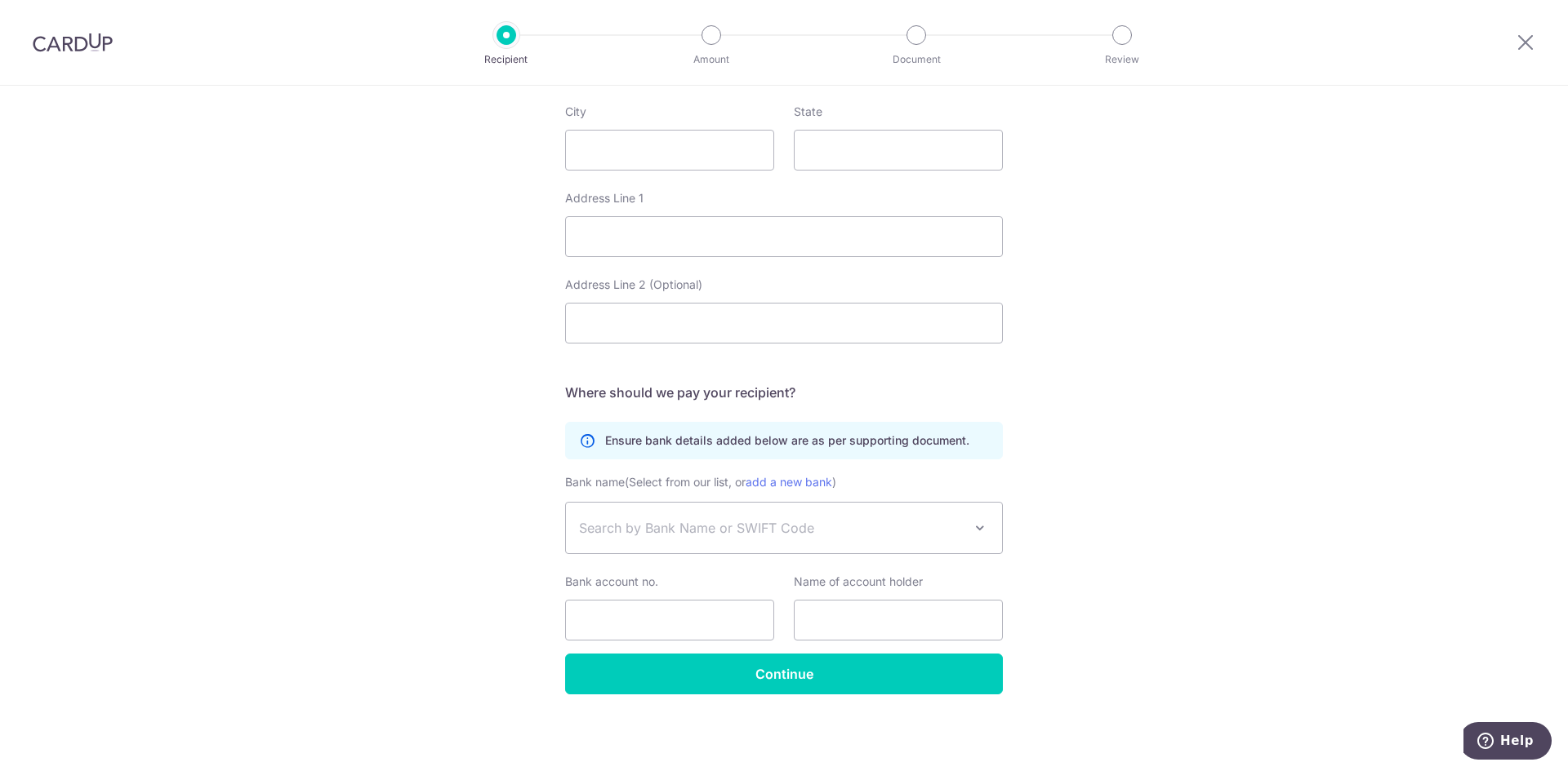
click at [845, 532] on span "Search by Bank Name or SWIFT Code" at bounding box center [770, 527] width 384 height 20
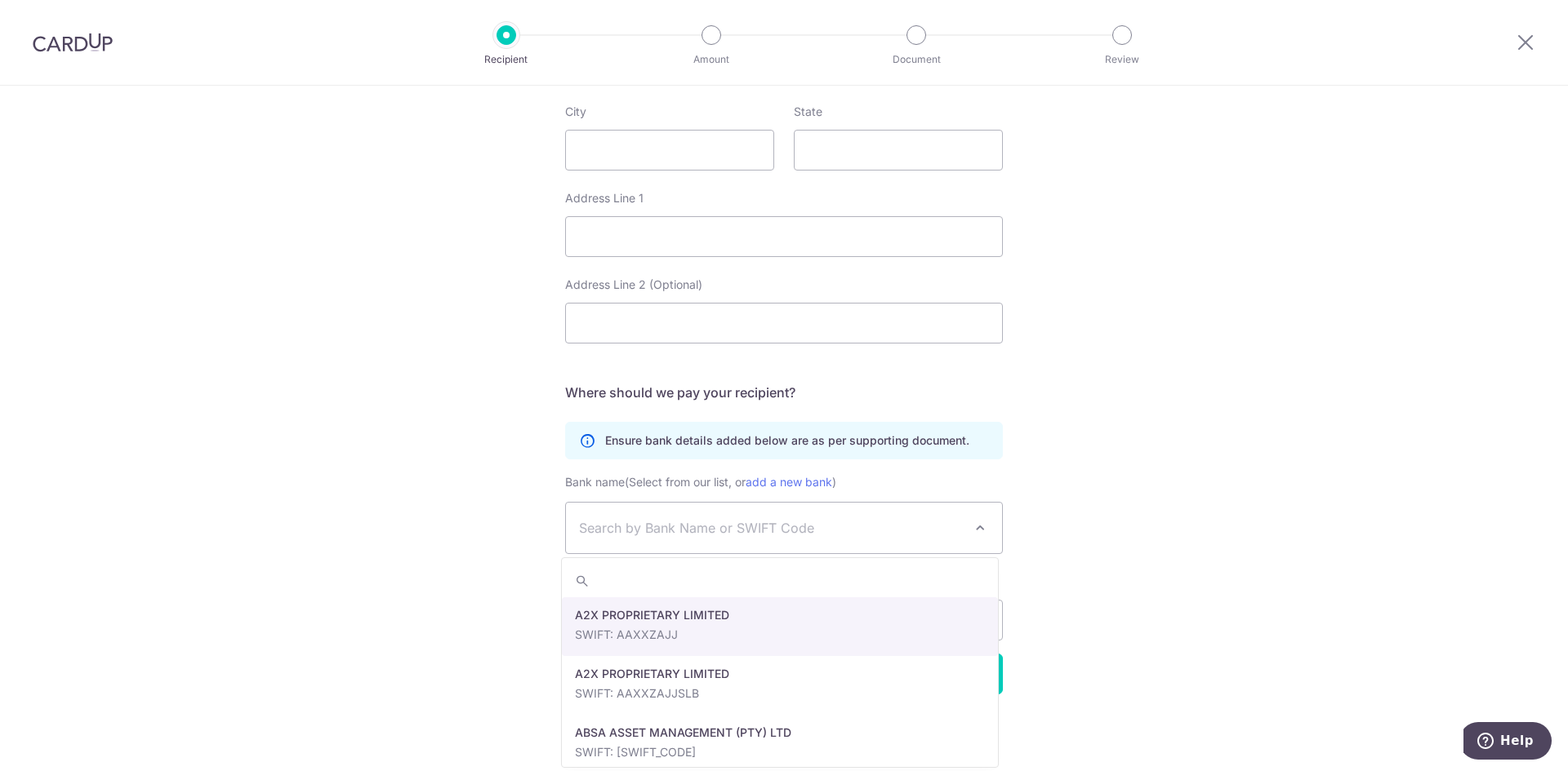
click at [1109, 486] on div "Who would you like to pay? Your recipient does not need a CardUp account to rec…" at bounding box center [784, 86] width 1568 height 1369
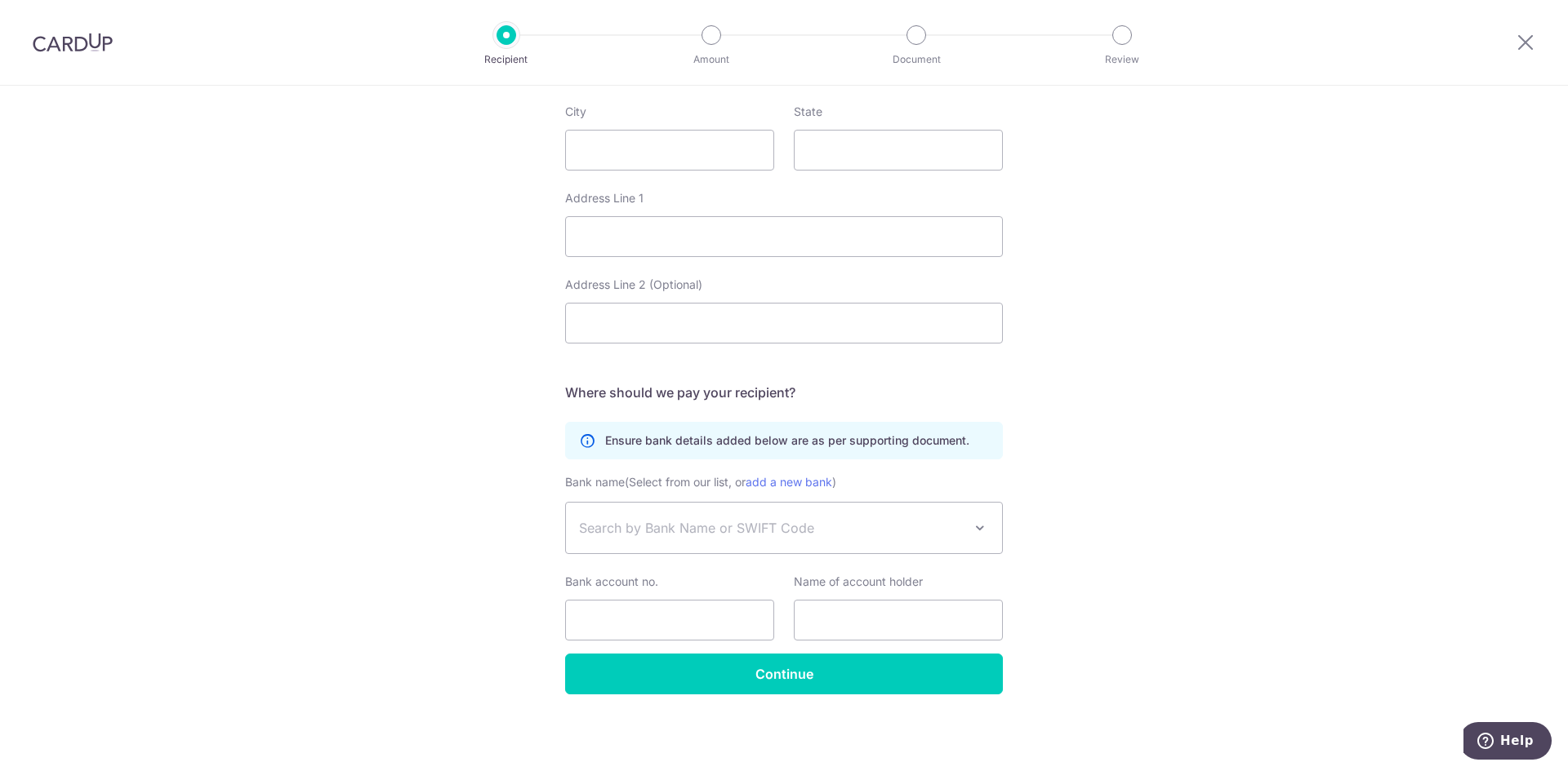
click at [861, 521] on span "Search by Bank Name or SWIFT Code" at bounding box center [770, 527] width 384 height 20
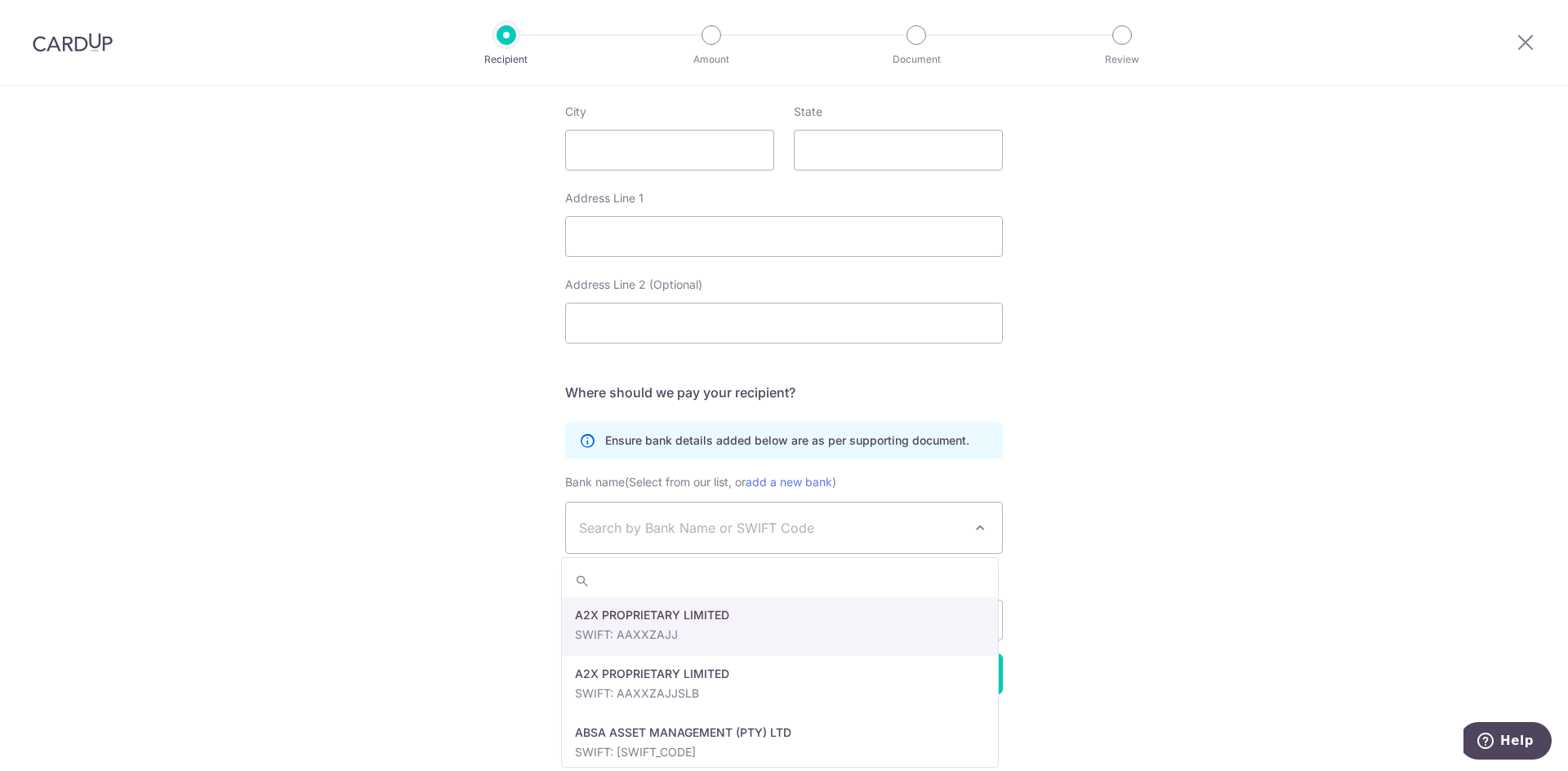
type input "D"
type input "O"
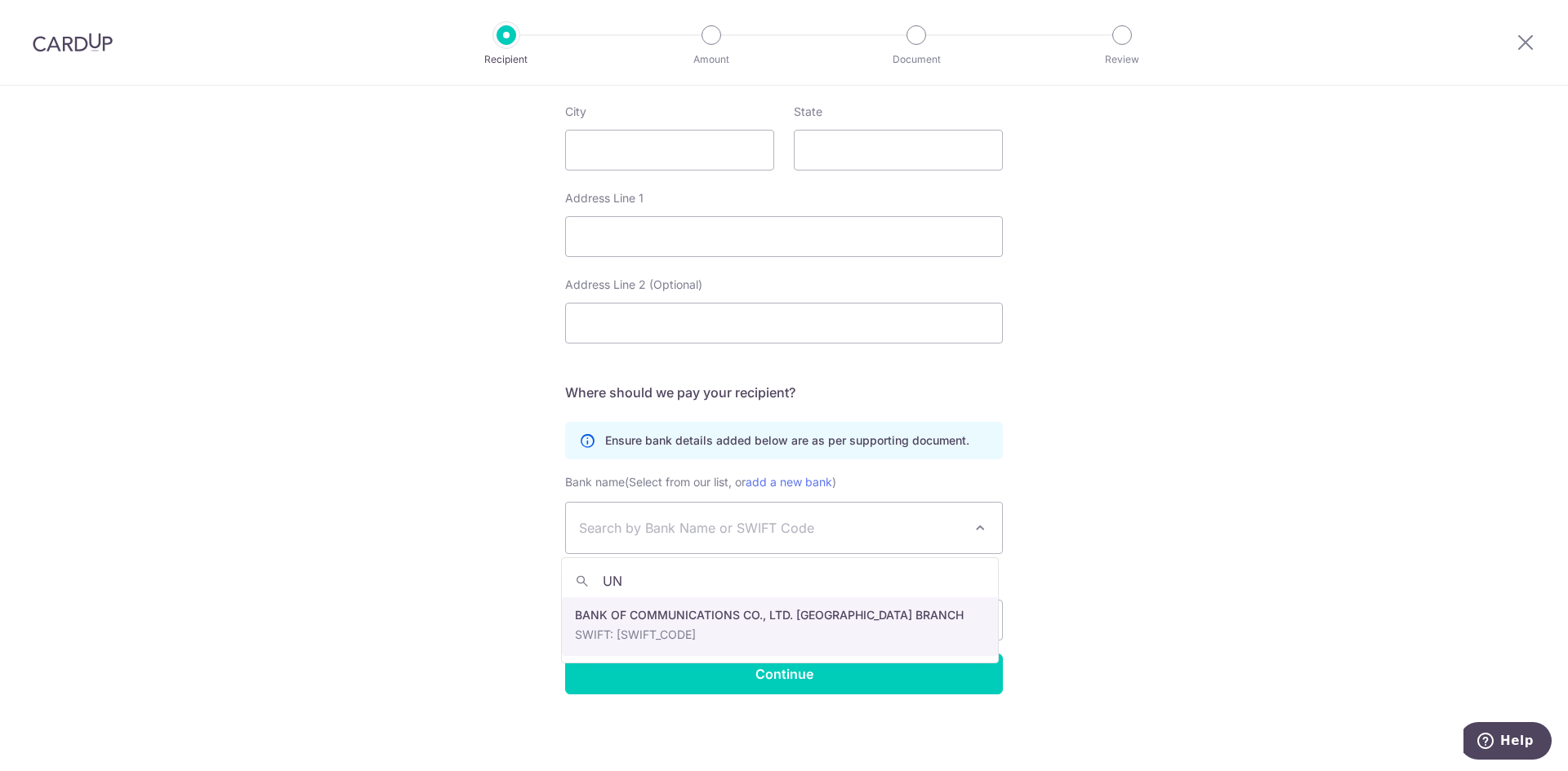
type input "U"
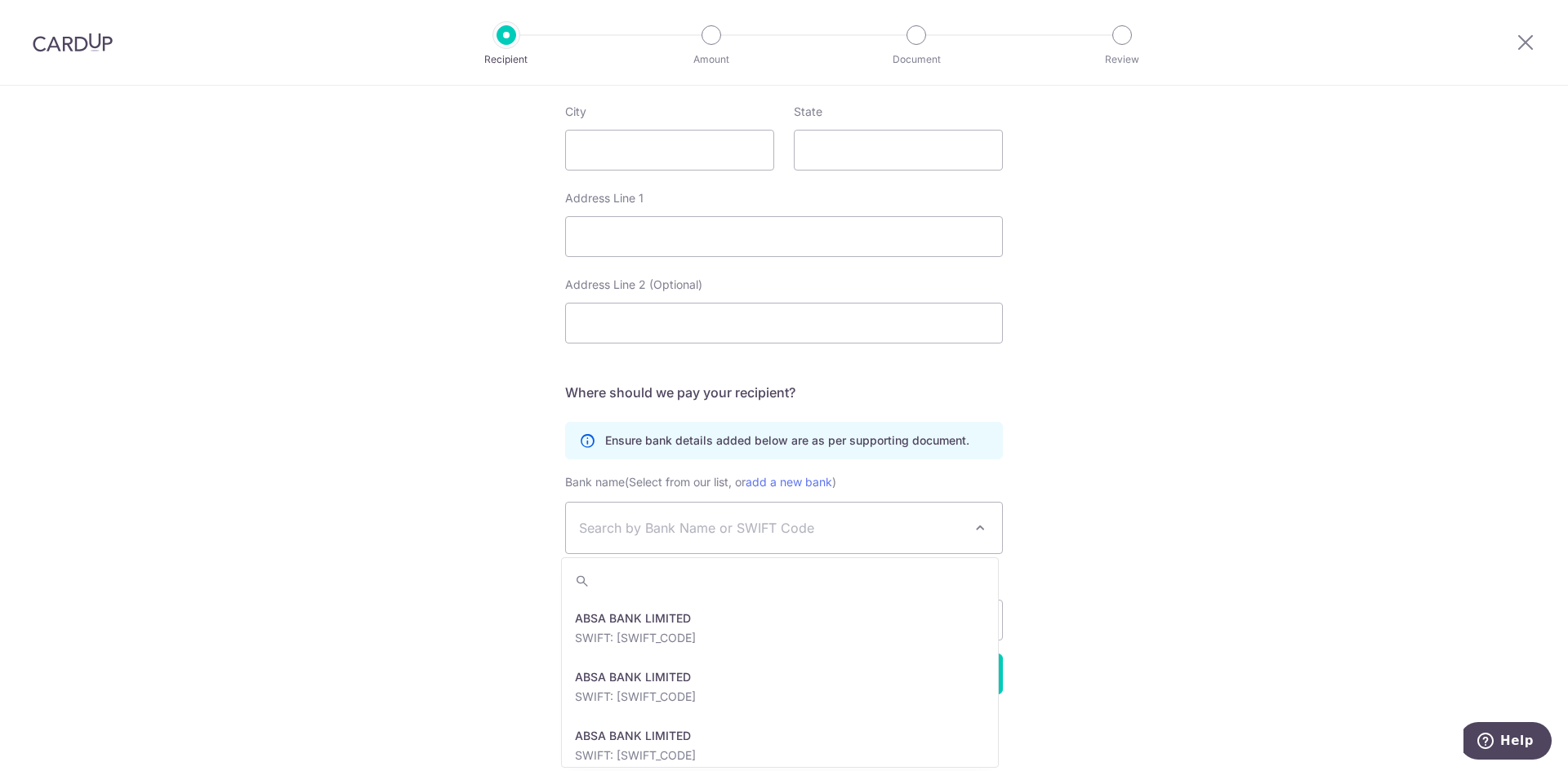
scroll to position [653, 0]
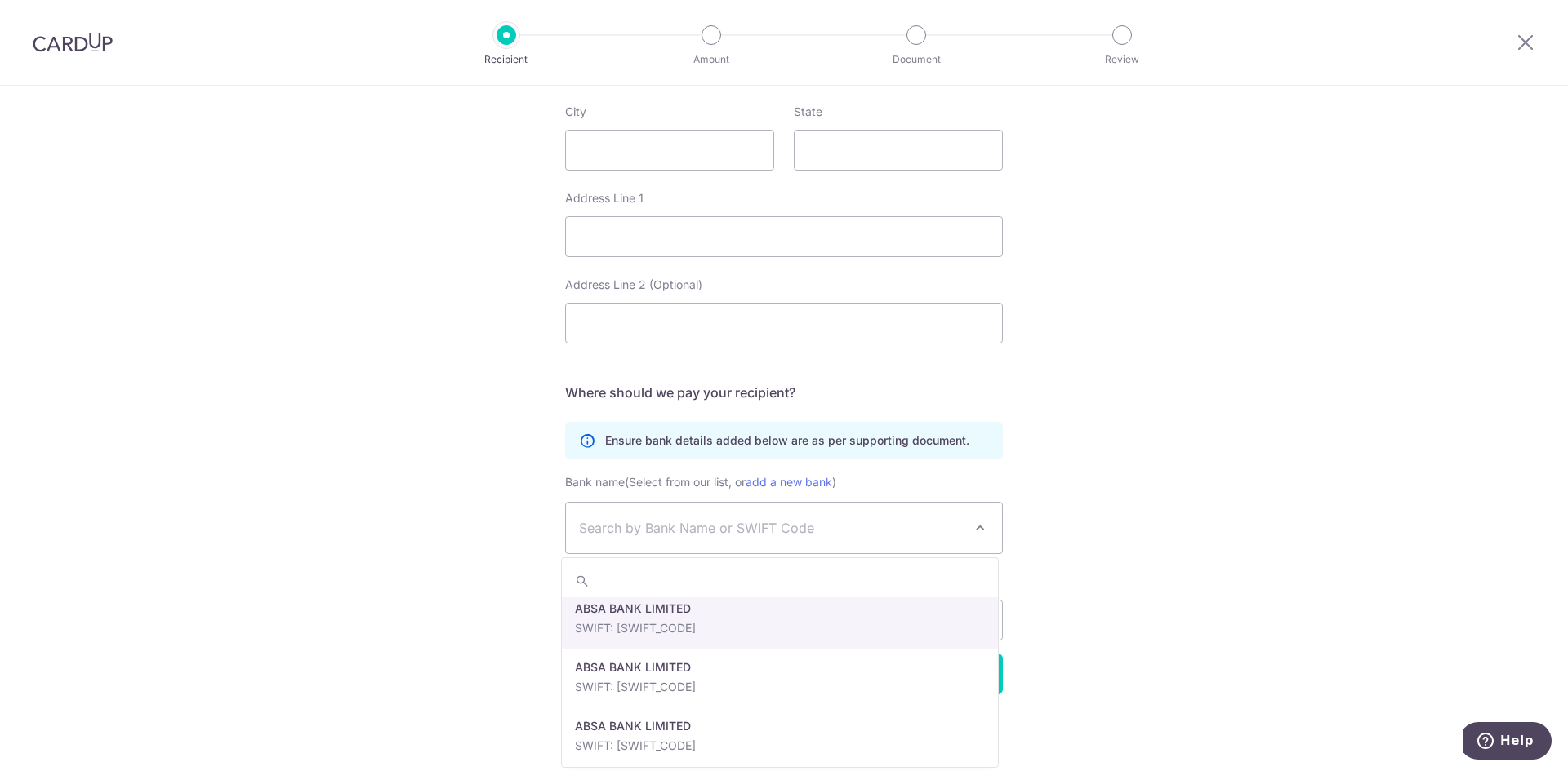
click at [644, 526] on span "Search by Bank Name or SWIFT Code" at bounding box center [770, 527] width 384 height 20
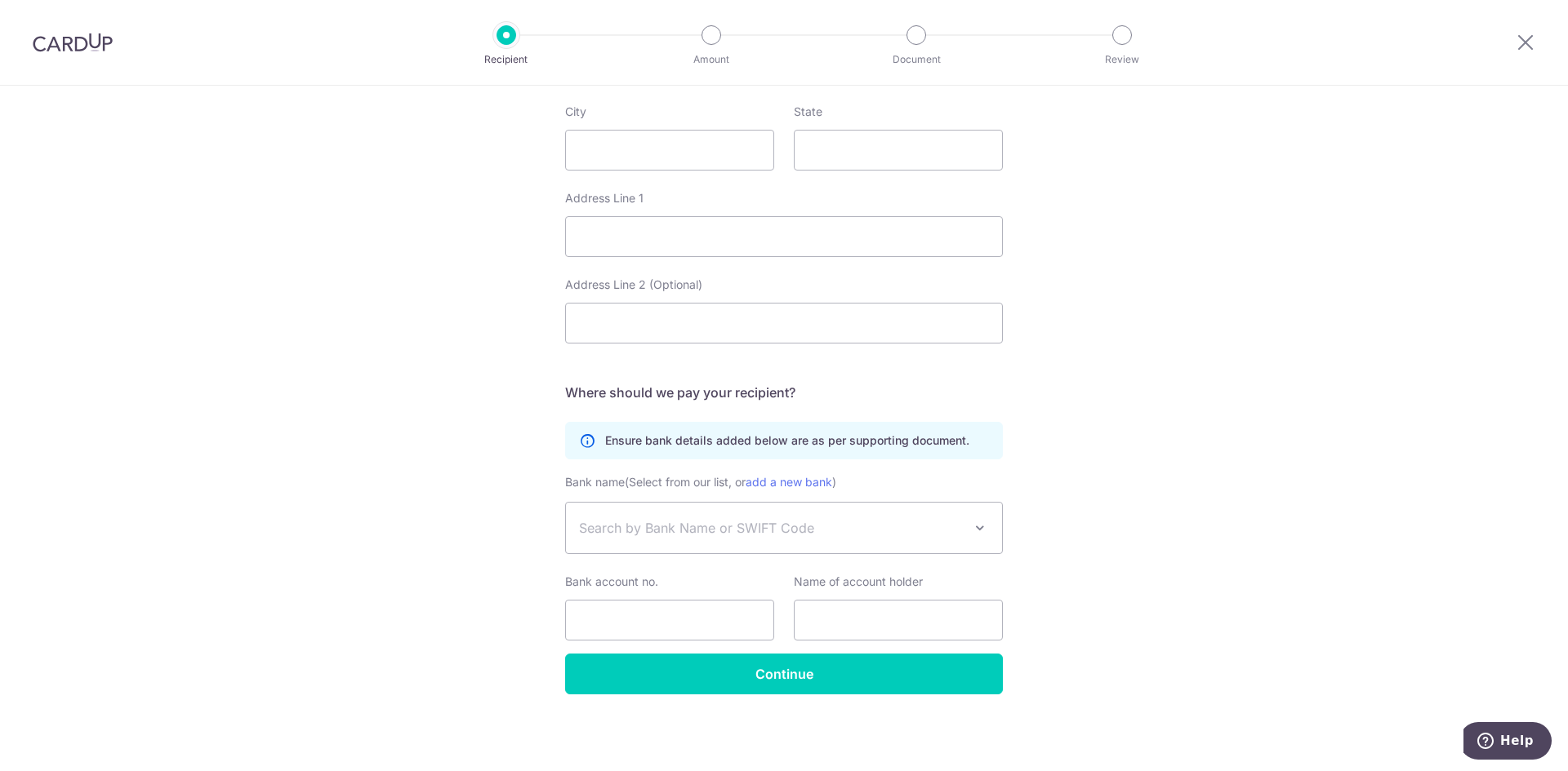
click at [644, 526] on span "Search by Bank Name or SWIFT Code" at bounding box center [770, 527] width 384 height 20
type input "N"
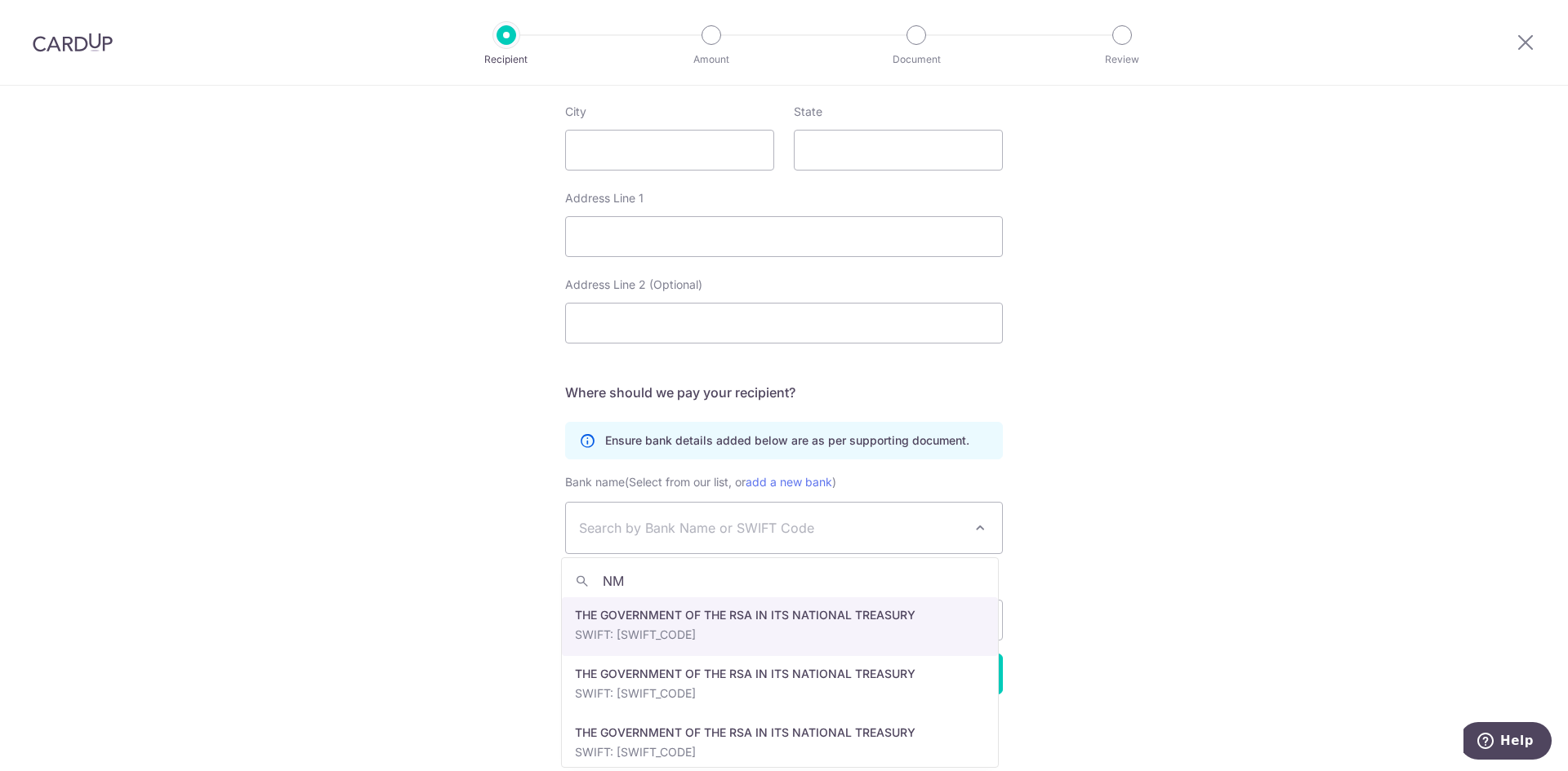
type input "N"
click at [785, 474] on label "Bank name (Select from our list, or add a new bank )" at bounding box center [700, 482] width 271 height 20
click at [566, 502] on select "A2X PROPRIETARY LIMITED A2X PROPRIETARY LIMITED ABSA ASSET MANAGEMENT (PTY) LTD…" at bounding box center [565, 502] width 1 height 1
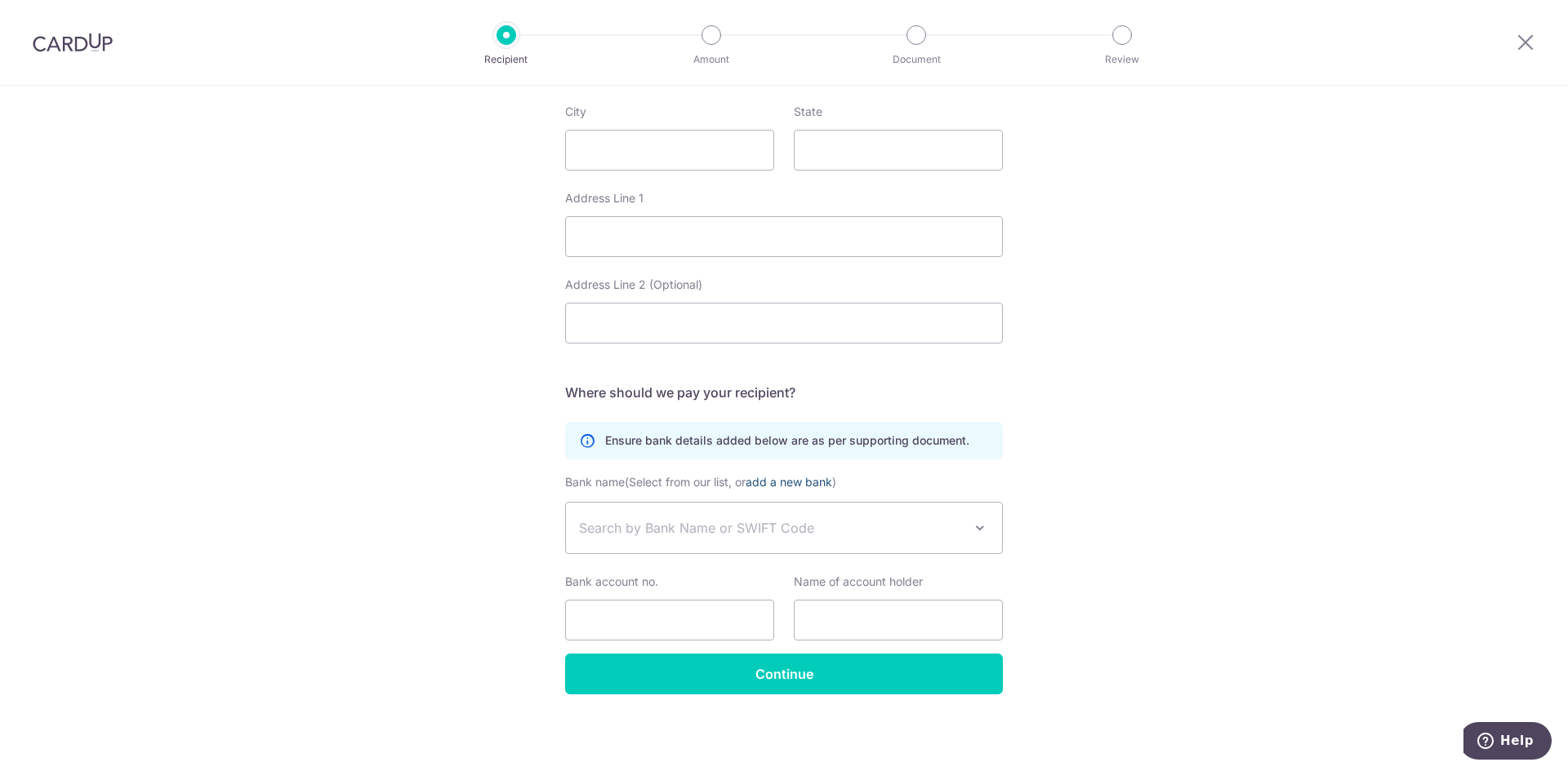
click at [784, 486] on link "add a new bank" at bounding box center [788, 482] width 87 height 14
click at [566, 502] on select "A2X PROPRIETARY LIMITED A2X PROPRIETARY LIMITED ABSA ASSET MANAGEMENT (PTY) LTD…" at bounding box center [565, 502] width 1 height 1
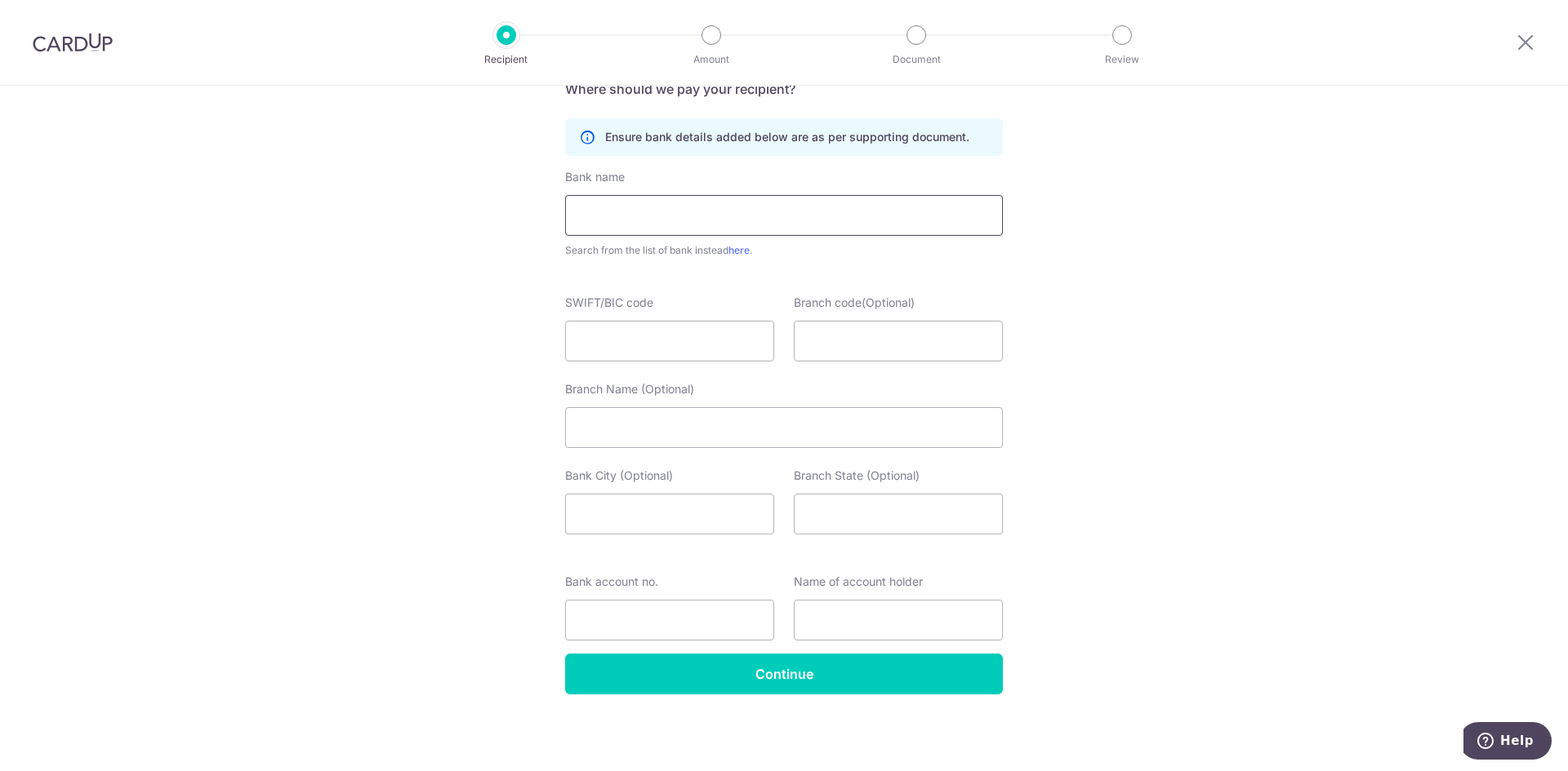
scroll to position [824, 0]
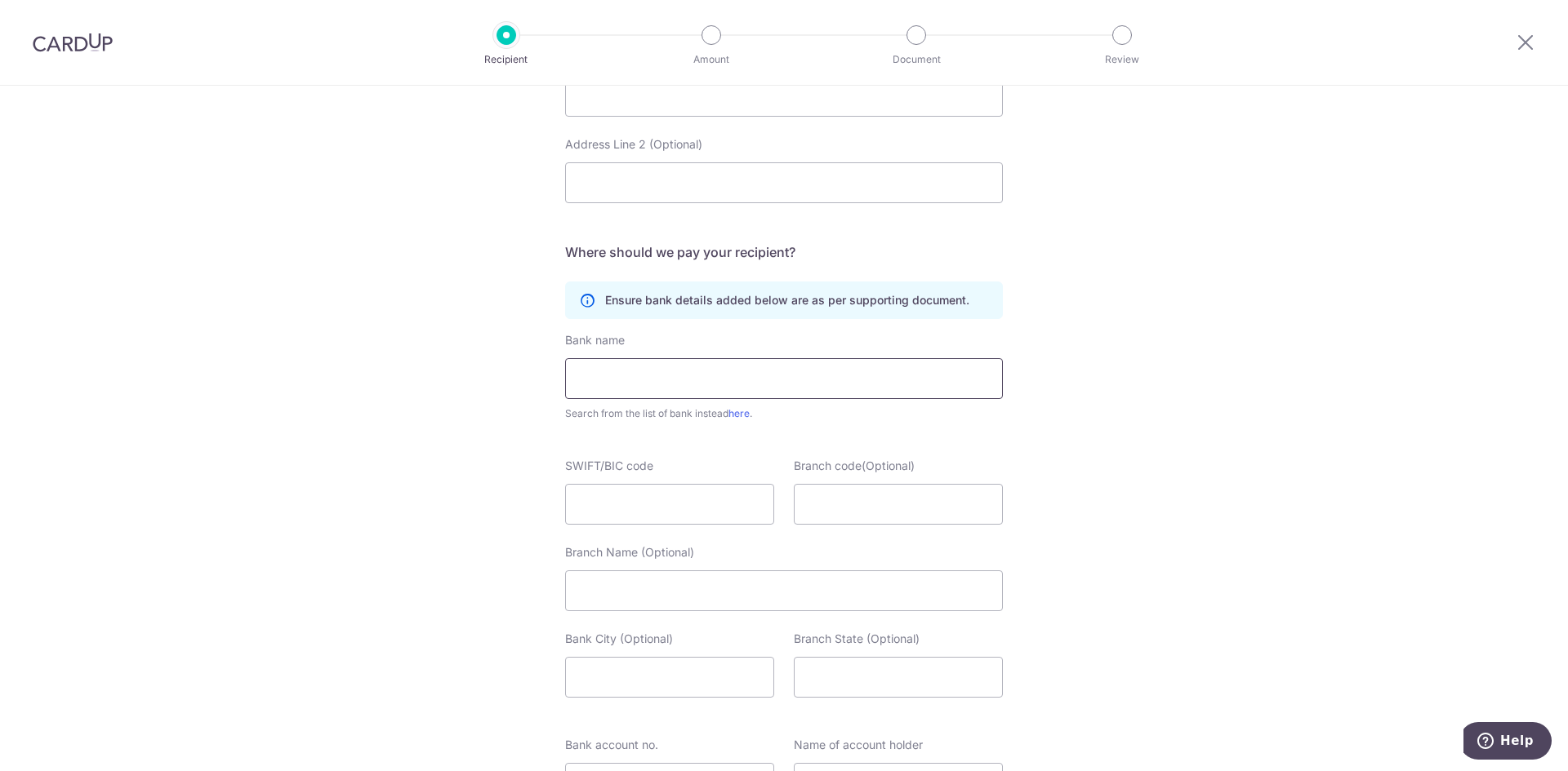
click at [645, 382] on input "text" at bounding box center [784, 379] width 438 height 41
type input "NATIONAL MICROFINANCE BANK"
click at [703, 507] on input "SWIFT/BIC code" at bounding box center [670, 505] width 209 height 41
type input "[SWIFT_CODE]"
click at [717, 591] on input "Branch Name (Optional)" at bounding box center [784, 591] width 438 height 41
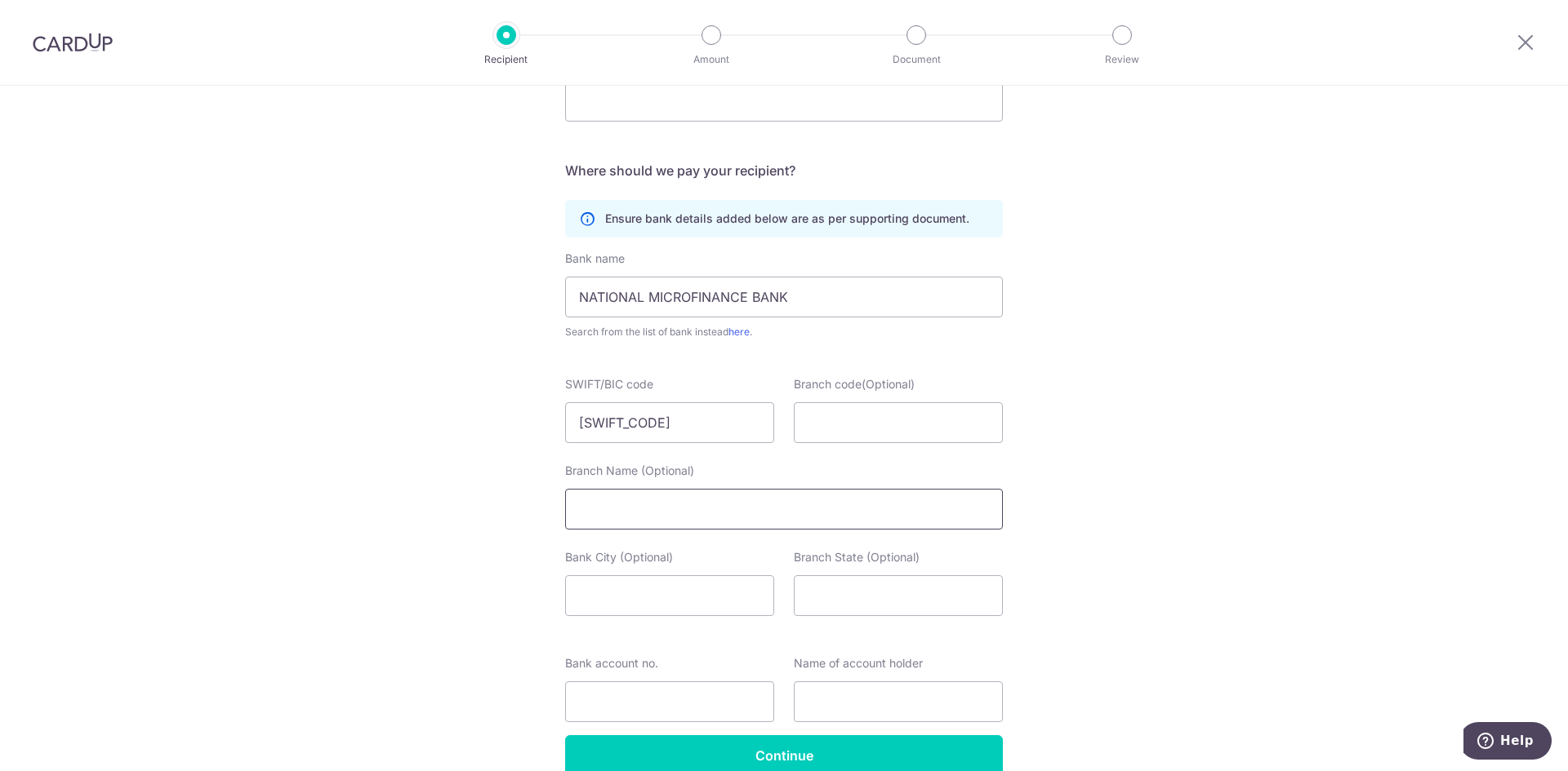
scroll to position [988, 0]
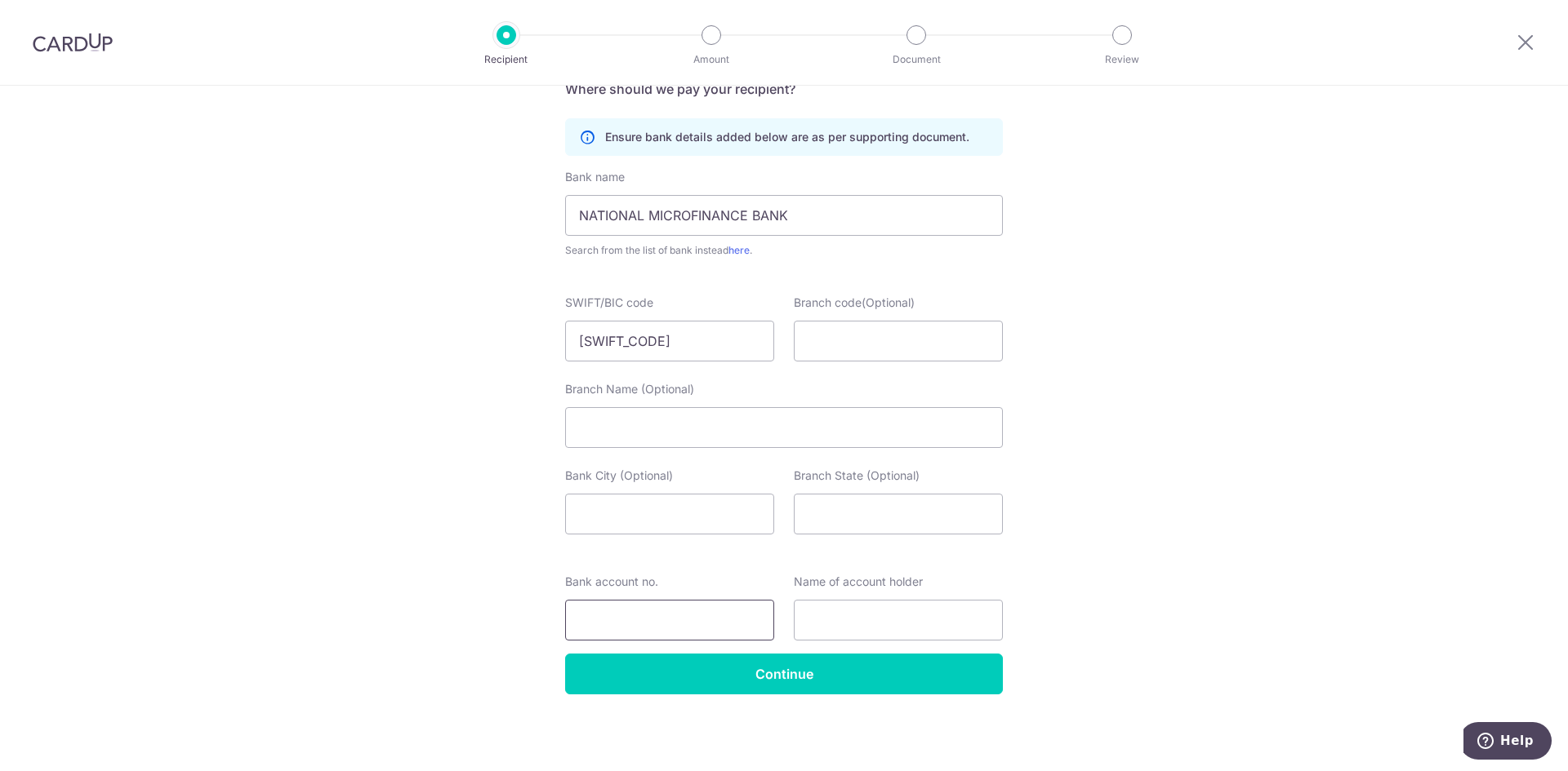
click at [665, 638] on input "Bank account no." at bounding box center [670, 621] width 209 height 41
type input "42210035141"
click at [834, 627] on input "text" at bounding box center [898, 621] width 209 height 41
drag, startPoint x: 834, startPoint y: 627, endPoint x: 662, endPoint y: 623, distance: 172.0
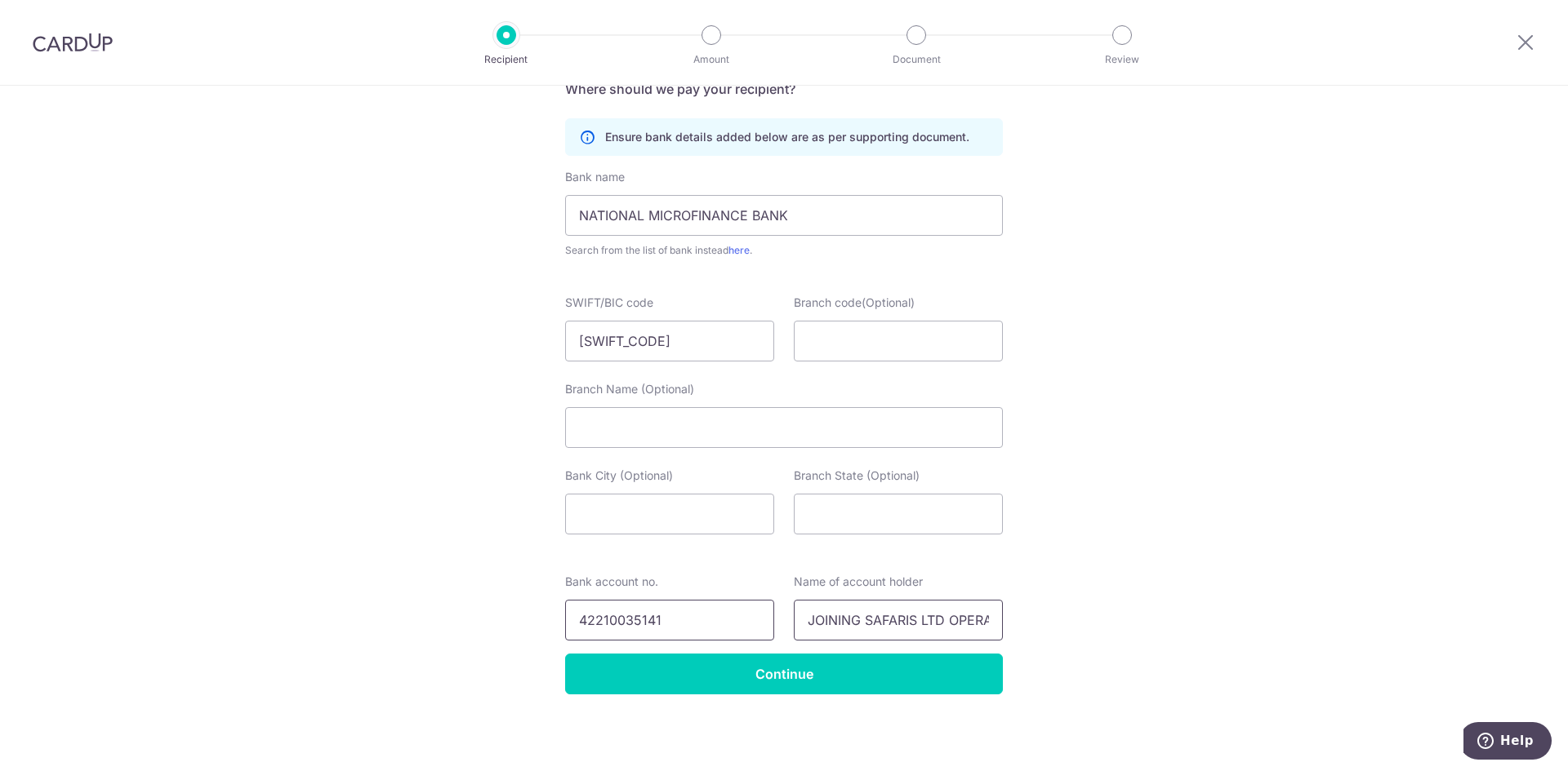
click at [662, 623] on div "Bank account no. [FINANCIAL_ID] Name of account holder JOINING SAFARIS LTD OPER…" at bounding box center [784, 608] width 458 height 67
type input "JOINING SAFARIS LTD OPERATIONS"
drag, startPoint x: 895, startPoint y: 627, endPoint x: 997, endPoint y: 629, distance: 102.0
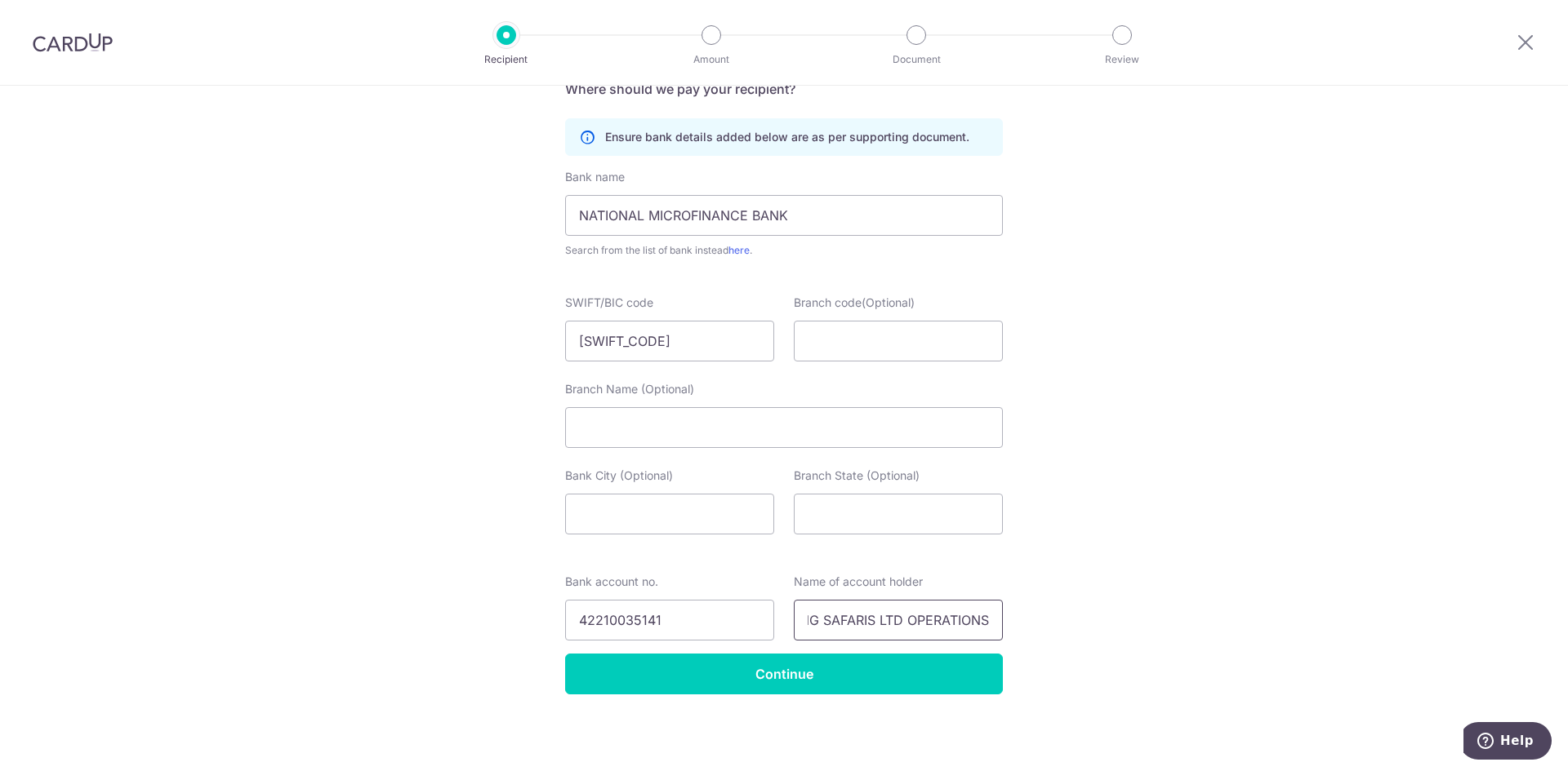
click at [997, 629] on input "JOINING SAFARIS LTD OPERATIONS" at bounding box center [898, 621] width 209 height 41
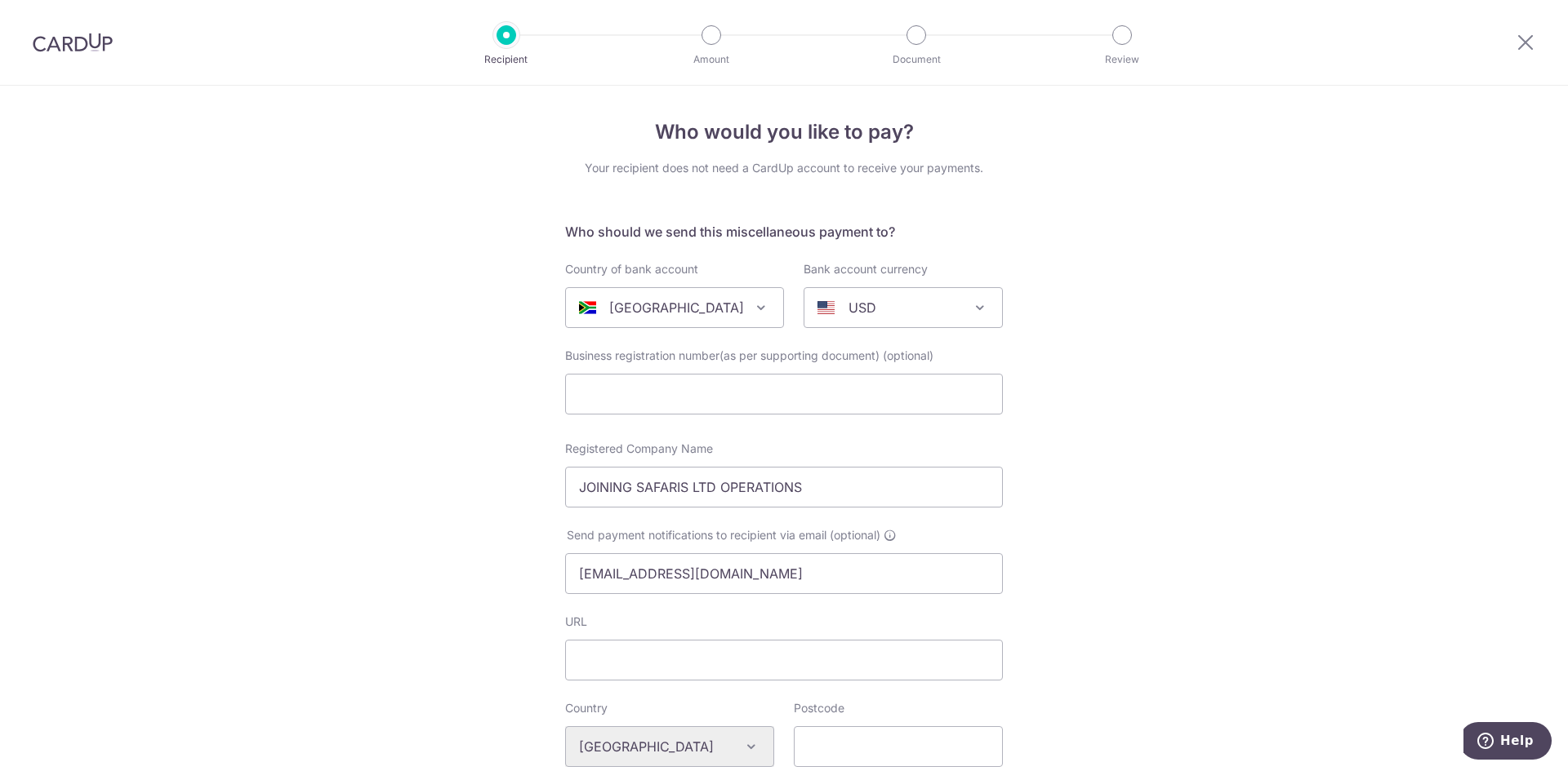
scroll to position [0, 0]
click at [678, 315] on p "[GEOGRAPHIC_DATA]" at bounding box center [676, 308] width 134 height 20
type input "t"
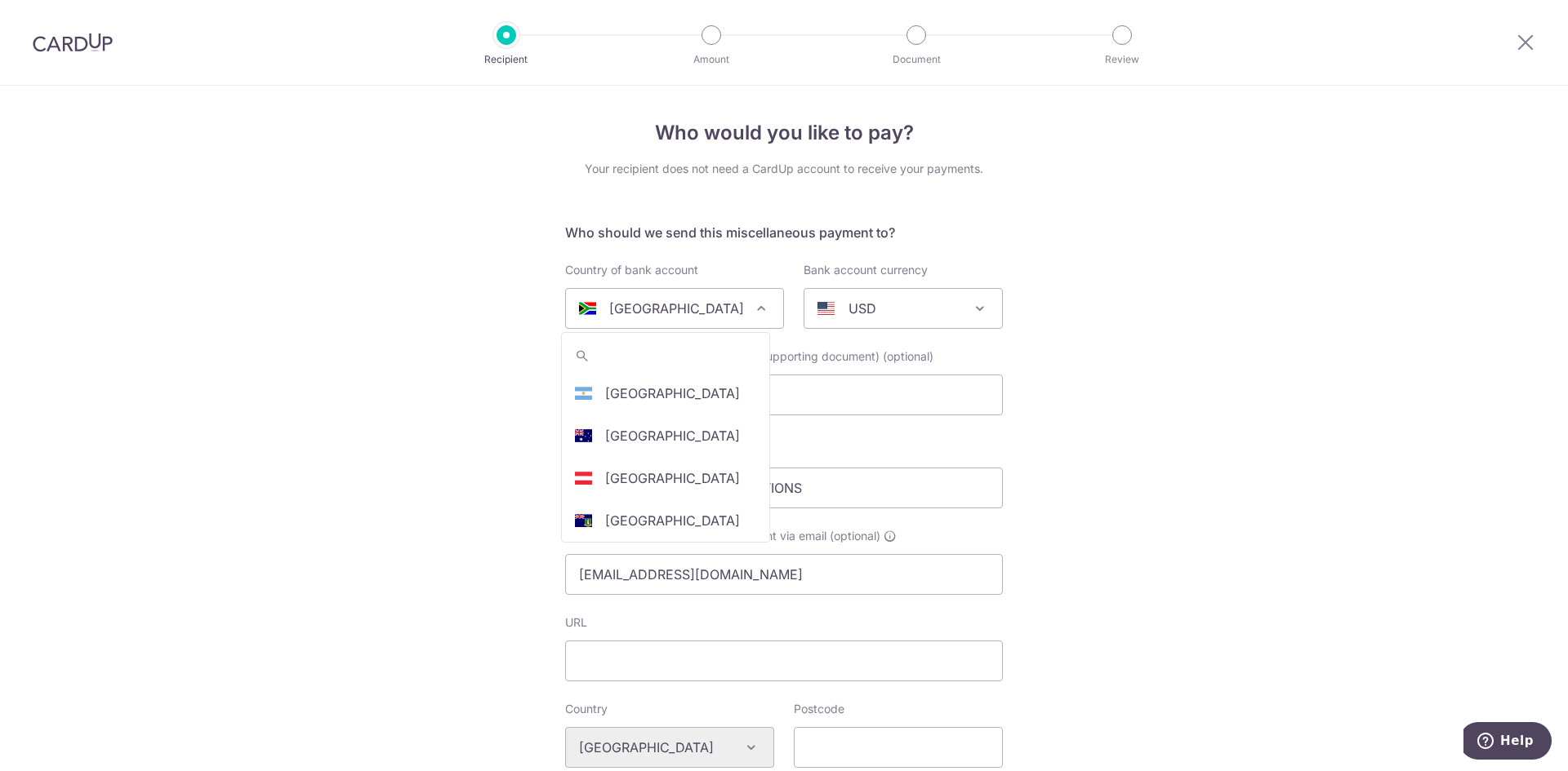
scroll to position [4473, 0]
click at [698, 308] on div "[GEOGRAPHIC_DATA]" at bounding box center [661, 308] width 165 height 20
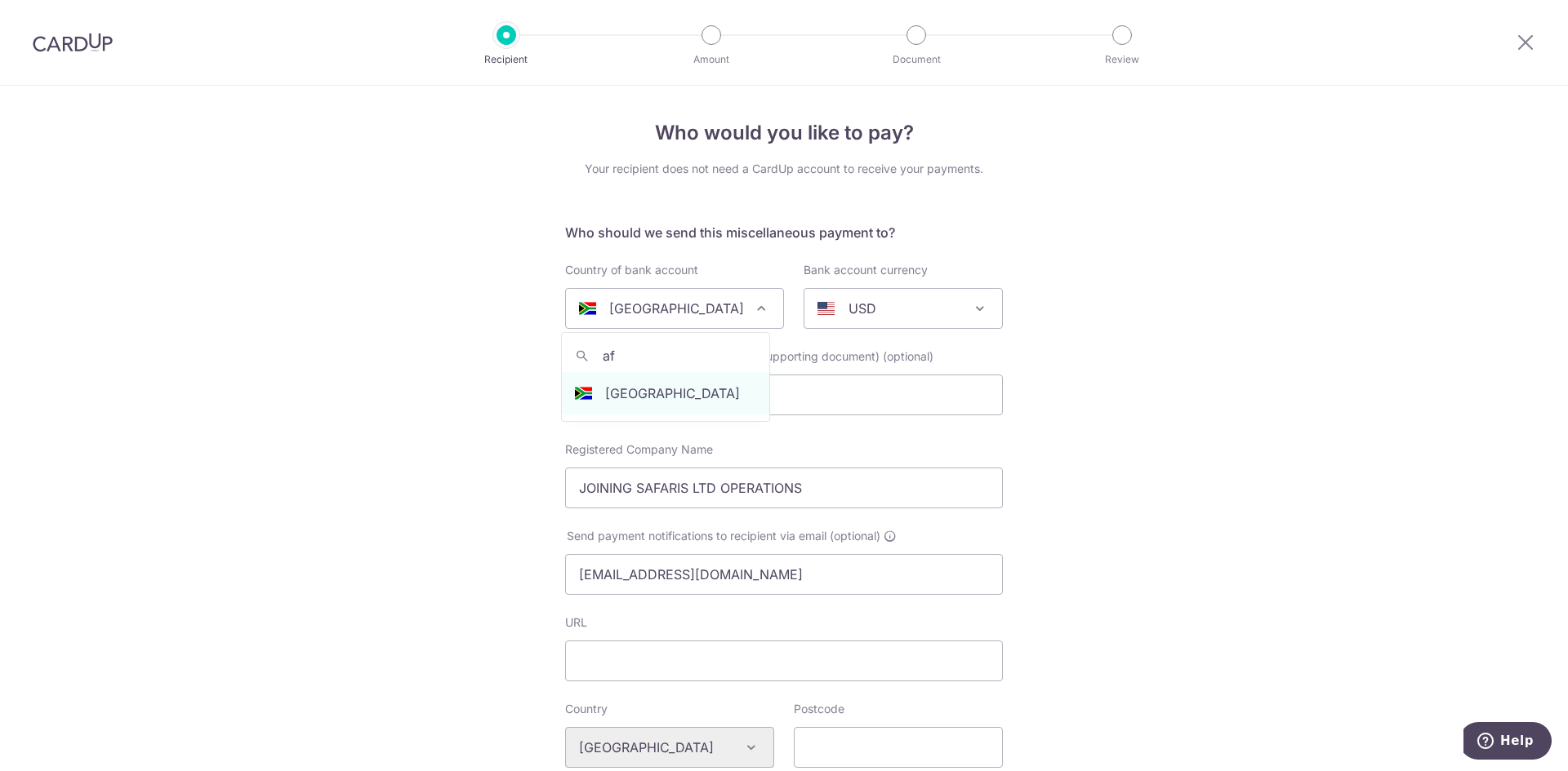
type input "a"
type input "tanzan"
click at [1518, 44] on icon at bounding box center [1525, 42] width 20 height 21
